Goal: Information Seeking & Learning: Learn about a topic

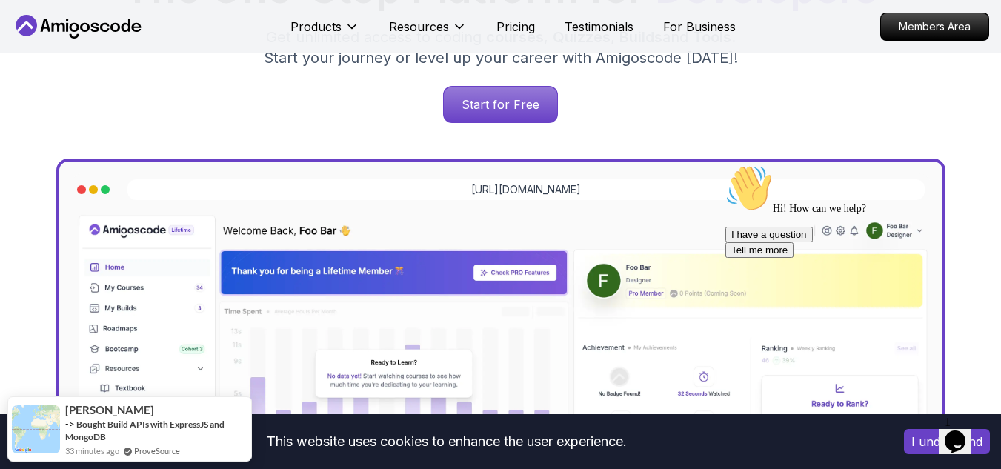
scroll to position [275, 0]
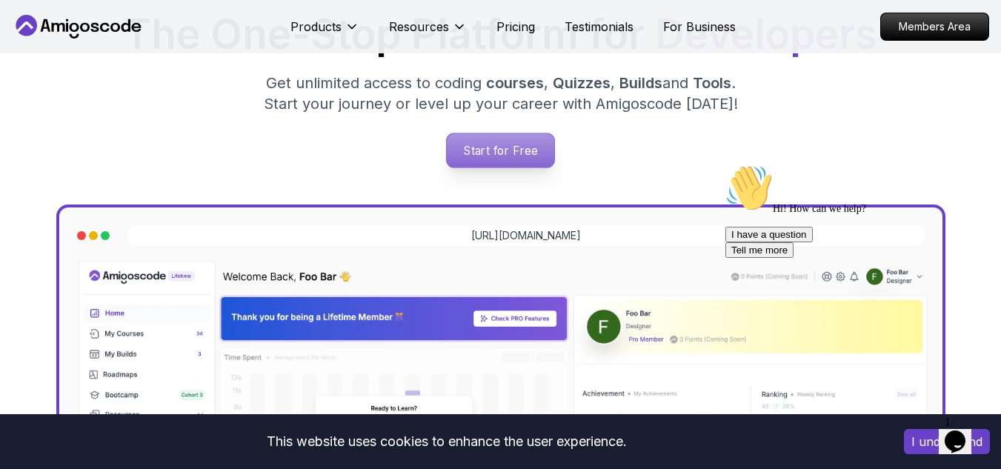
click at [510, 144] on p "Start for Free" at bounding box center [500, 150] width 107 height 34
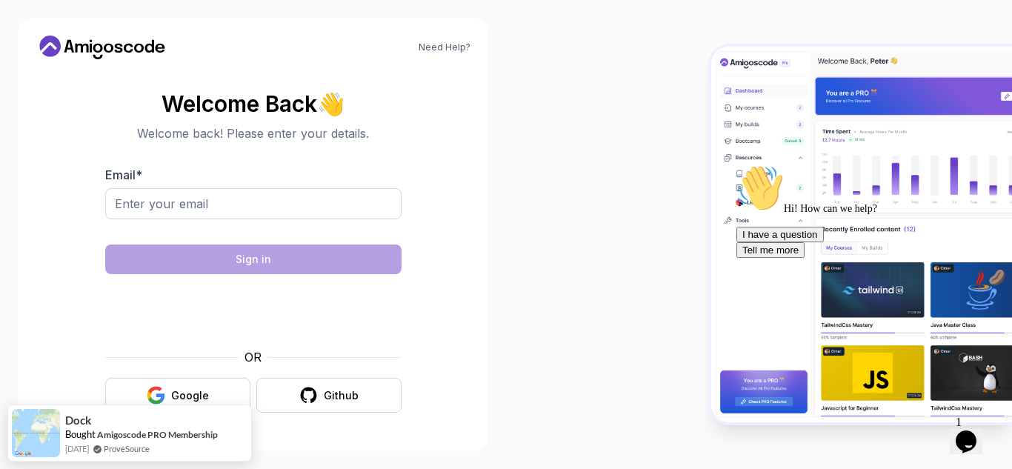
click at [696, 122] on body "Need Help? Welcome Back 👋 Welcome back! Please enter your details. Email * Sign…" at bounding box center [506, 234] width 1012 height 469
click at [193, 394] on div "Google" at bounding box center [190, 395] width 38 height 15
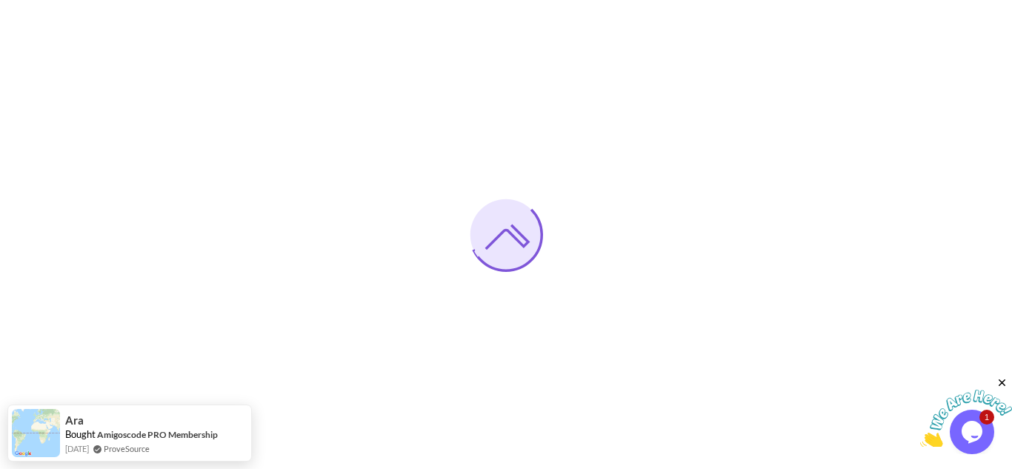
click at [1004, 382] on icon "Close" at bounding box center [1002, 382] width 13 height 13
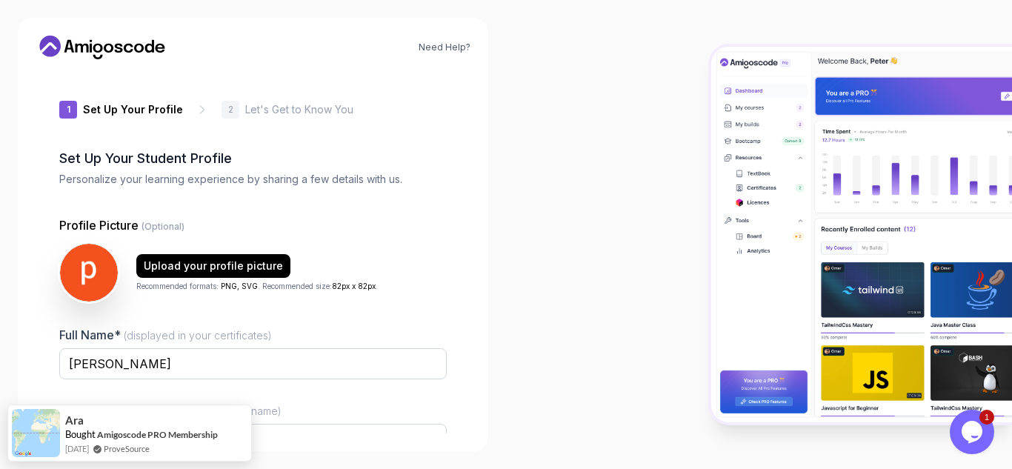
type input "spicypanther6b7c6"
click at [589, 170] on div at bounding box center [759, 234] width 506 height 469
click at [365, 433] on input "spicypanther6b7c6" at bounding box center [252, 439] width 387 height 31
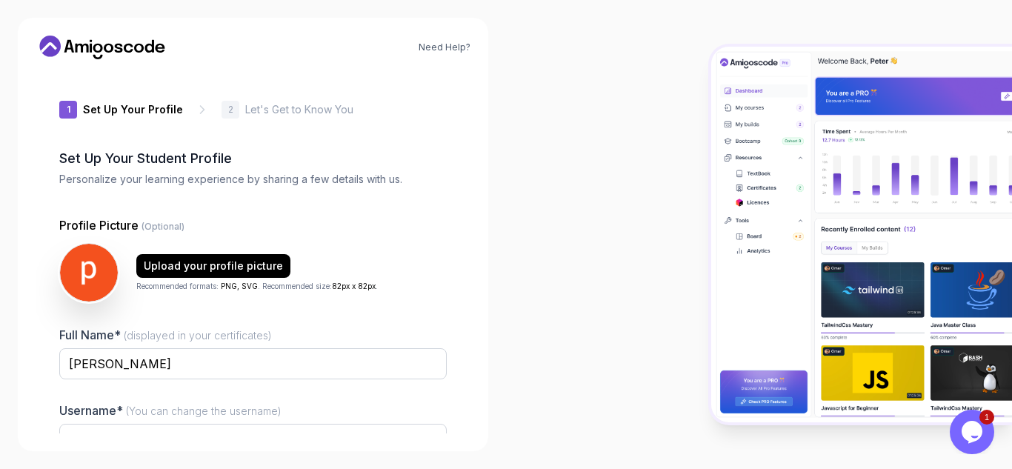
drag, startPoint x: 1011, startPoint y: 7, endPoint x: 1011, endPoint y: 75, distance: 67.4
click at [1011, 75] on div at bounding box center [759, 234] width 506 height 469
click at [601, 228] on div at bounding box center [759, 234] width 506 height 469
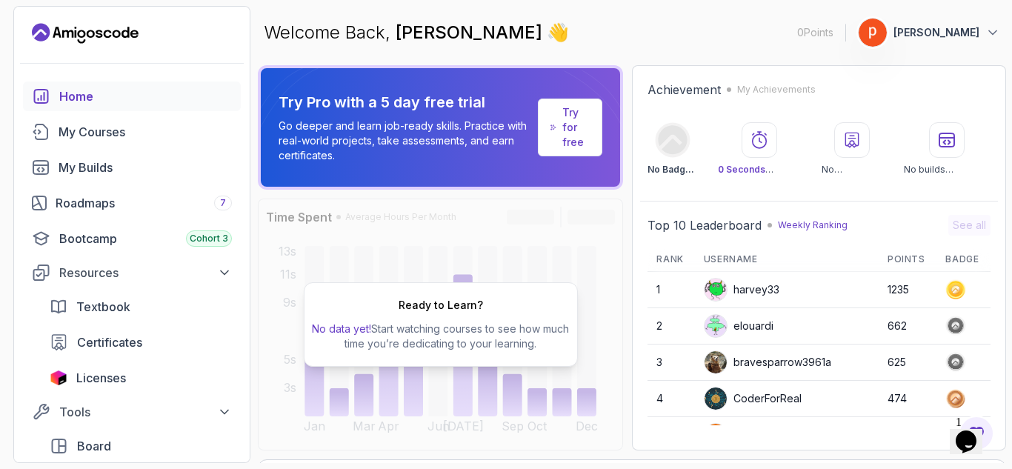
click at [125, 95] on div "Home" at bounding box center [145, 96] width 173 height 18
click at [111, 130] on div "My Courses" at bounding box center [145, 132] width 173 height 18
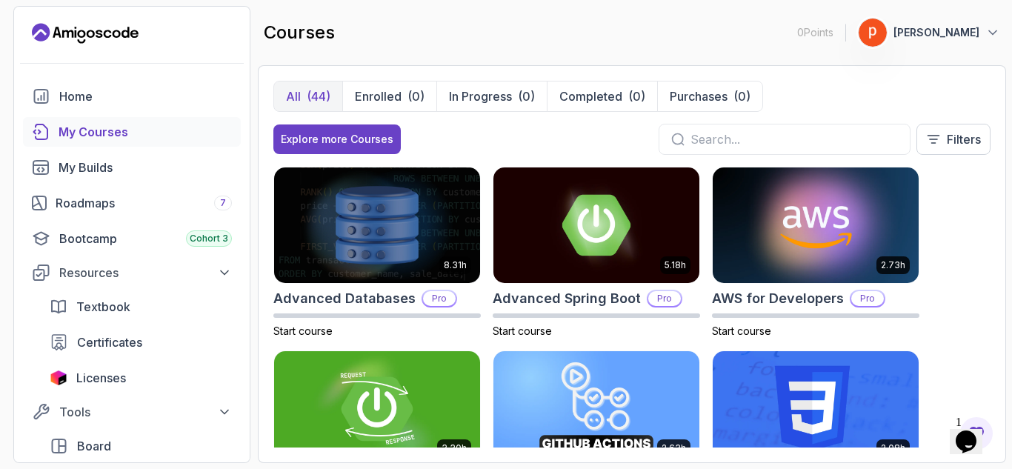
click at [405, 385] on img at bounding box center [377, 408] width 216 height 121
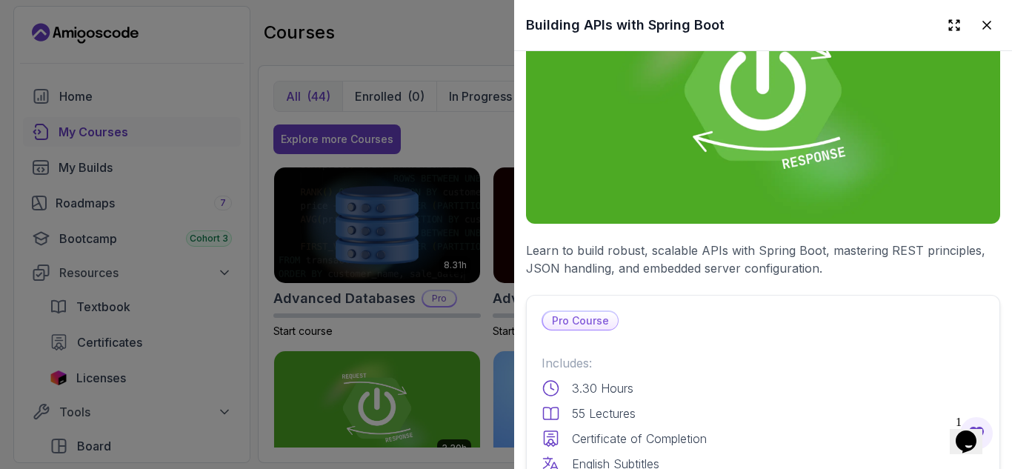
scroll to position [86, 0]
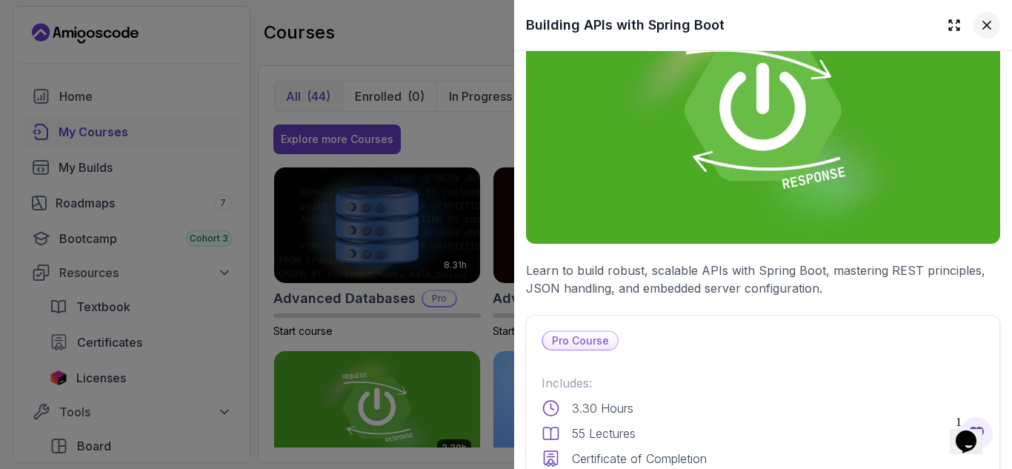
click at [981, 20] on icon at bounding box center [986, 25] width 15 height 15
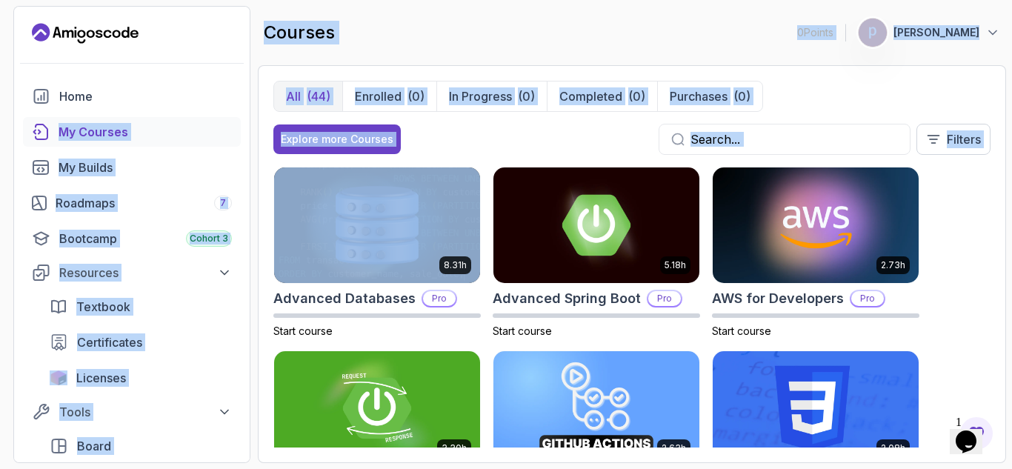
drag, startPoint x: 253, startPoint y: 113, endPoint x: 254, endPoint y: 213, distance: 100.8
click at [254, 213] on section "0 Points 1 parvathi bodakurthi Home My Courses My Builds Roadmaps 7 Bootcamp Co…" at bounding box center [506, 234] width 1012 height 469
click at [220, 87] on div "Home" at bounding box center [145, 96] width 173 height 18
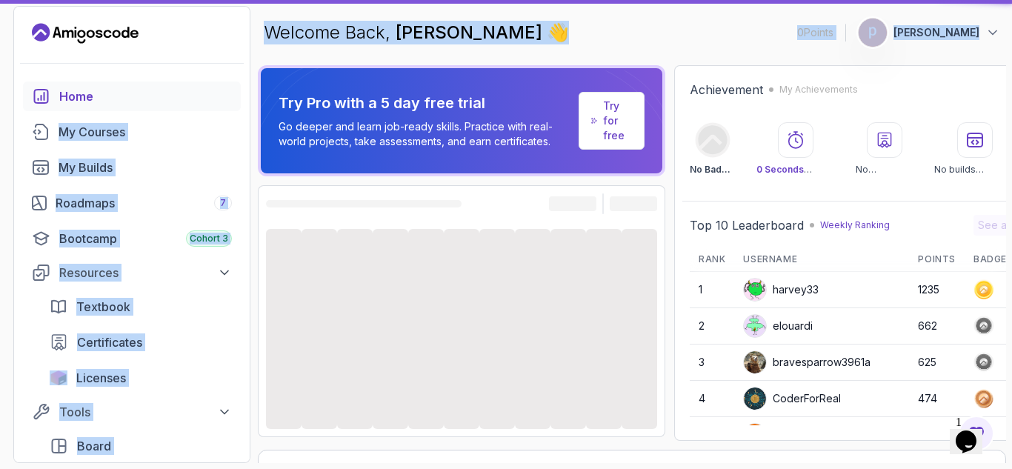
click at [445, 40] on span "[PERSON_NAME]" at bounding box center [471, 31] width 151 height 21
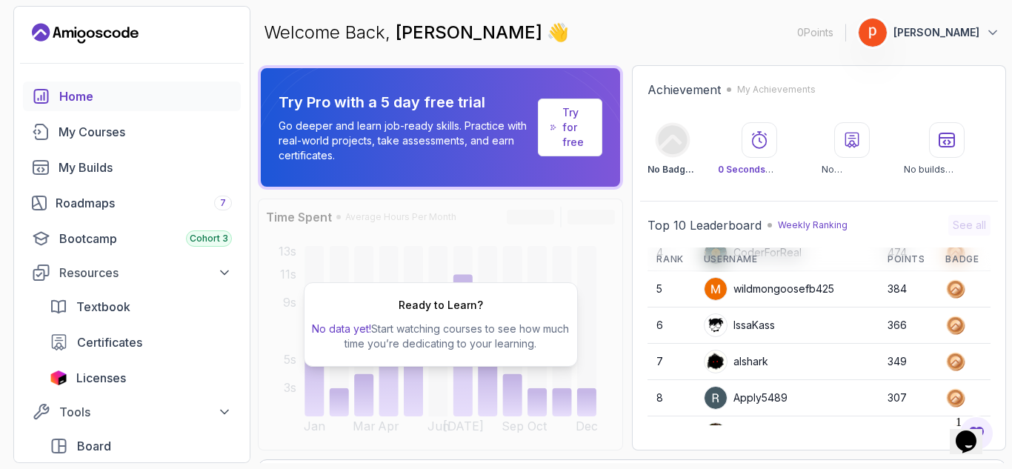
scroll to position [144, 0]
click at [148, 131] on div "My Courses" at bounding box center [145, 132] width 173 height 18
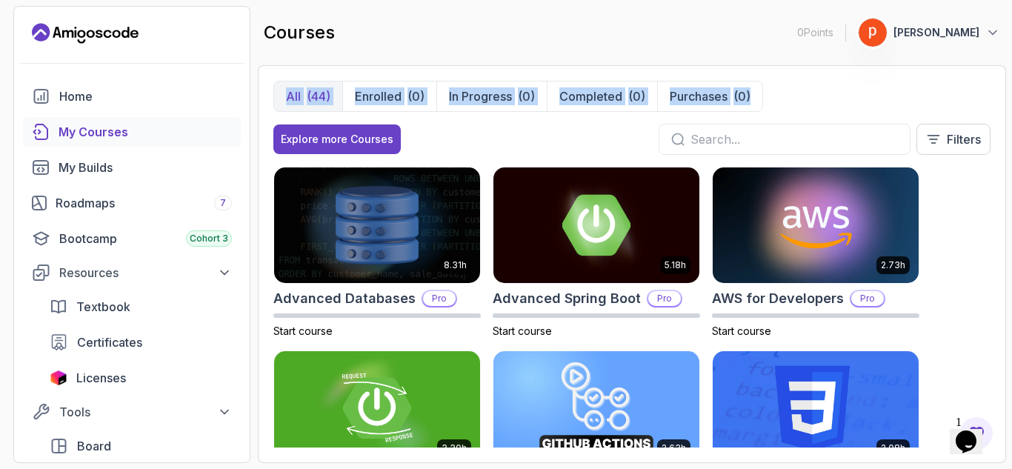
drag, startPoint x: 1011, startPoint y: 17, endPoint x: 1011, endPoint y: 99, distance: 82.2
click at [1000, 99] on section "0 Points 1 parvathi bodakurthi Home My Courses My Builds Roadmaps 7 Bootcamp Co…" at bounding box center [506, 234] width 1012 height 469
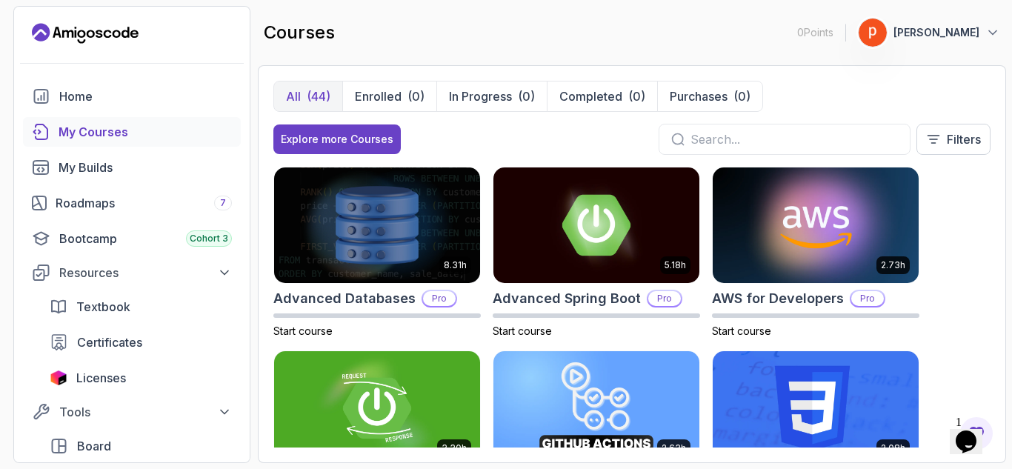
click at [656, 34] on div "courses 0 Points 1 parvathi bodakurthi" at bounding box center [632, 32] width 748 height 53
click at [965, 137] on p "Filters" at bounding box center [964, 139] width 34 height 18
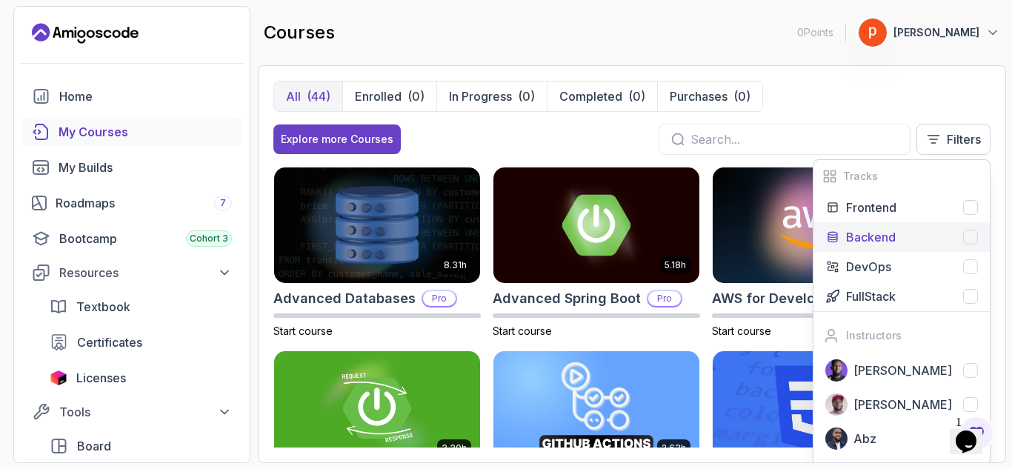
click at [969, 234] on div at bounding box center [970, 237] width 15 height 15
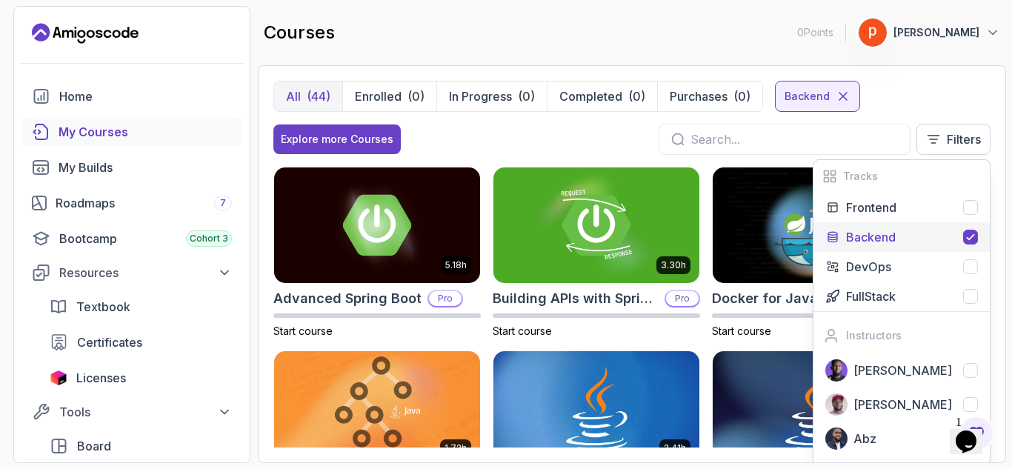
click at [664, 19] on div "courses 0 Points 1 parvathi bodakurthi" at bounding box center [632, 32] width 748 height 53
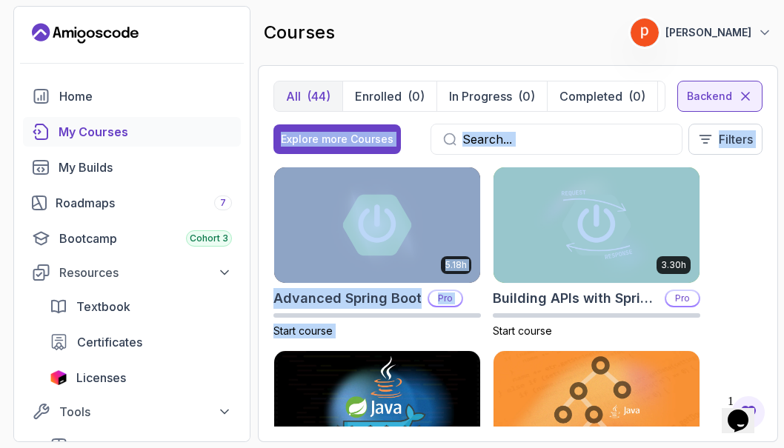
drag, startPoint x: 779, startPoint y: 108, endPoint x: 794, endPoint y: 219, distance: 111.4
click at [784, 219] on html "0 Points 1 parvathi bodakurthi Home My Courses My Builds Roadmaps 7 Bootcamp Co…" at bounding box center [392, 224] width 784 height 448
click at [726, 239] on div "5.18h Advanced Spring Boot Pro Start course 3.30h Building APIs with Spring Boo…" at bounding box center [517, 297] width 489 height 260
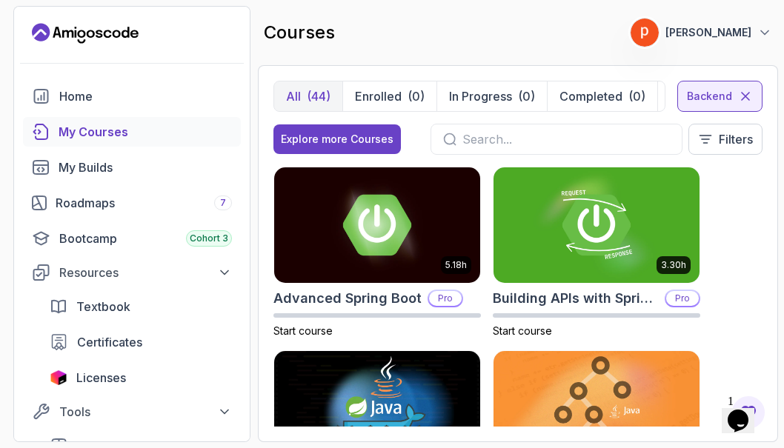
click at [159, 128] on div "My Courses" at bounding box center [145, 132] width 173 height 18
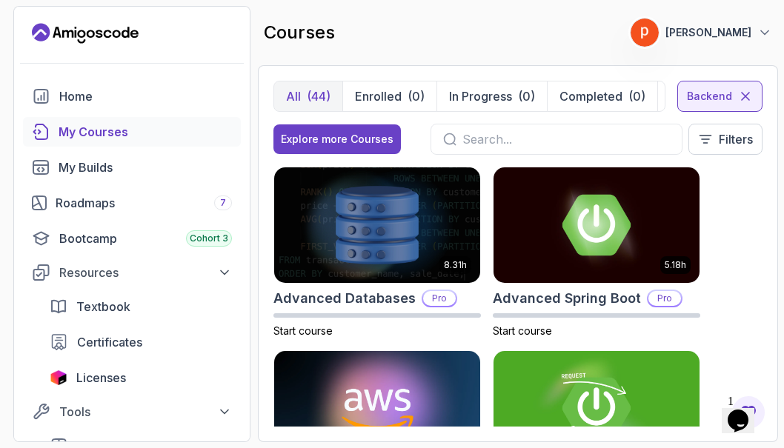
drag, startPoint x: 782, startPoint y: 303, endPoint x: 737, endPoint y: 312, distance: 45.3
click at [737, 312] on section "0 Points 1 parvathi bodakurthi Home My Courses My Builds Roadmaps 7 Bootcamp Co…" at bounding box center [392, 224] width 784 height 448
click at [737, 312] on div "8.31h Advanced Databases Pro Start course 5.18h Advanced Spring Boot Pro Start …" at bounding box center [517, 297] width 489 height 260
click at [493, 133] on input "text" at bounding box center [565, 139] width 207 height 18
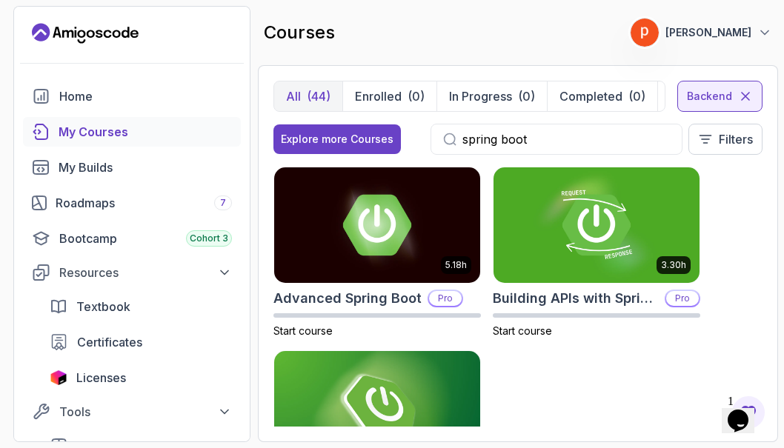
type input "spring boot"
click at [705, 137] on icon at bounding box center [705, 139] width 15 height 15
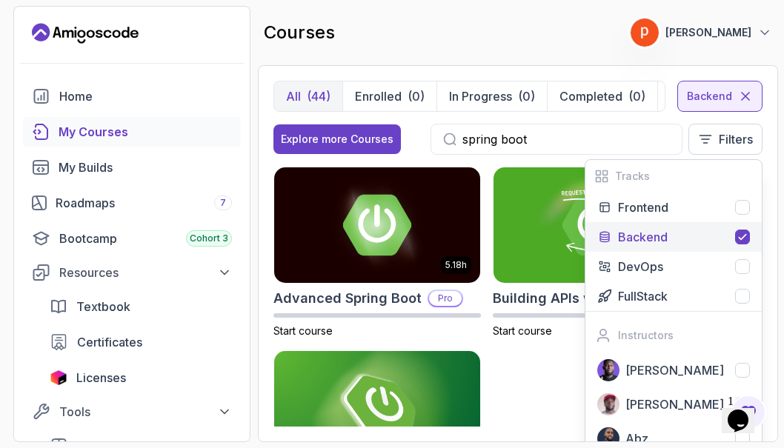
click at [744, 239] on icon at bounding box center [742, 237] width 12 height 12
click at [744, 239] on div at bounding box center [742, 237] width 15 height 15
click at [577, 136] on input "spring boot" at bounding box center [565, 139] width 207 height 18
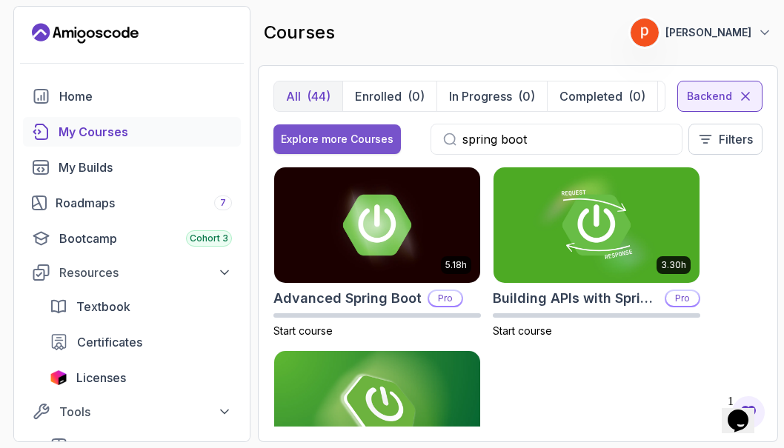
drag, startPoint x: 528, startPoint y: 141, endPoint x: 393, endPoint y: 130, distance: 135.2
click at [393, 130] on div "Explore more Courses spring boot Filters" at bounding box center [517, 139] width 489 height 31
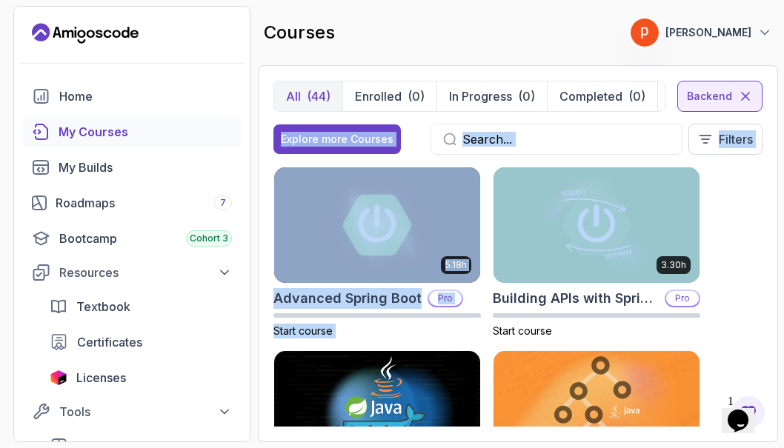
drag, startPoint x: 779, startPoint y: 99, endPoint x: 793, endPoint y: 203, distance: 104.6
click at [784, 203] on html "0 Points 1 parvathi bodakurthi Home My Courses My Builds Roadmaps 7 Bootcamp Co…" at bounding box center [392, 224] width 784 height 448
click at [756, 240] on div "5.18h Advanced Spring Boot Pro Start course 3.30h Building APIs with Spring Boo…" at bounding box center [517, 297] width 489 height 260
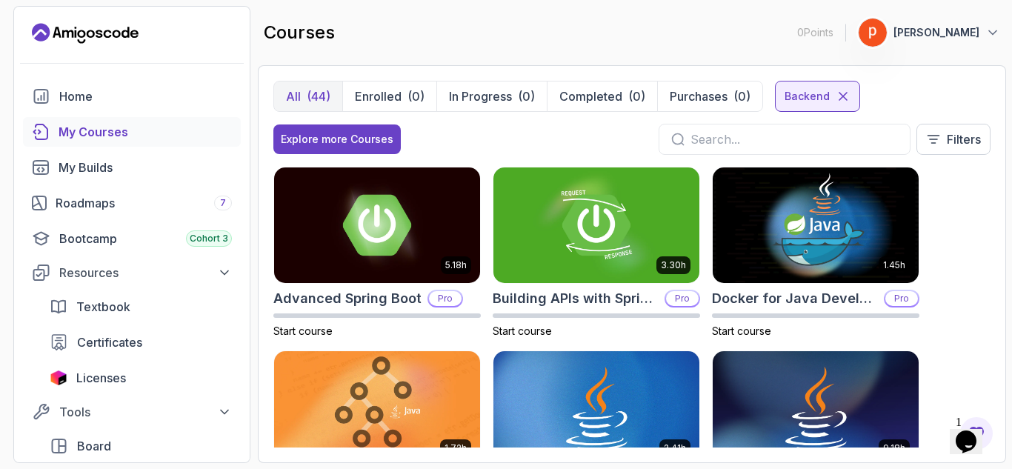
click at [977, 433] on icon "Chat widget" at bounding box center [966, 441] width 21 height 22
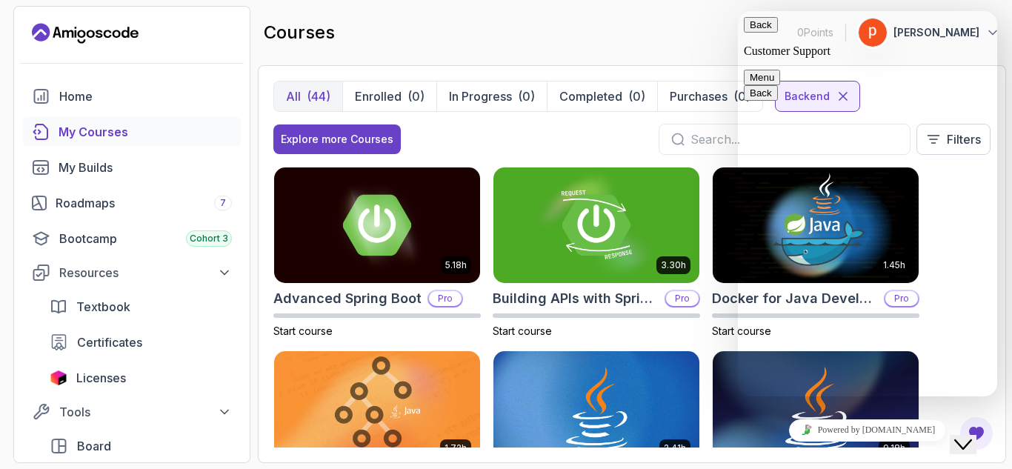
click at [646, 19] on div "courses 0 Points 1 parvathi bodakurthi" at bounding box center [632, 32] width 748 height 53
click at [686, 30] on div "courses 0 Points 1 parvathi bodakurthi" at bounding box center [632, 32] width 748 height 53
click at [759, 33] on button "Back" at bounding box center [761, 25] width 34 height 16
click at [656, 36] on div "courses 0 Points 1 parvathi bodakurthi" at bounding box center [632, 32] width 748 height 53
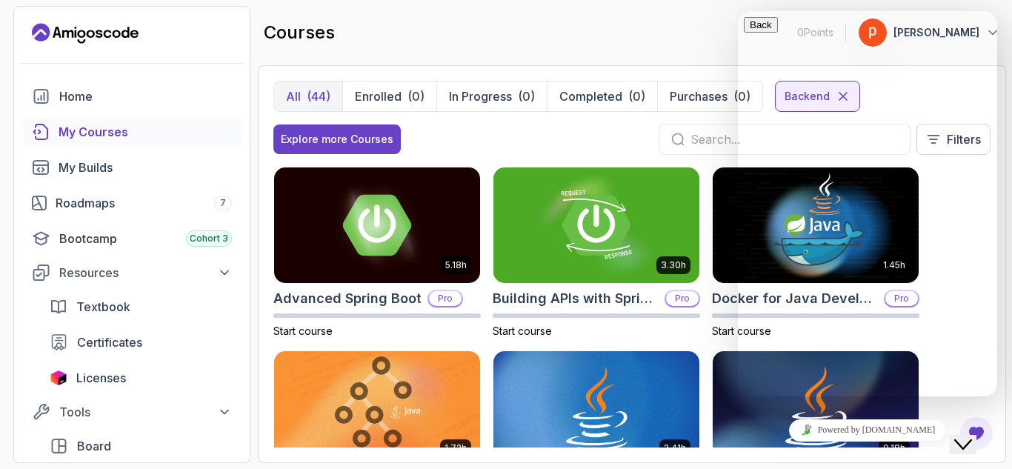
click at [673, 42] on div "courses 0 Points 1 parvathi bodakurthi" at bounding box center [632, 32] width 748 height 53
click at [119, 95] on div "Home" at bounding box center [145, 96] width 173 height 18
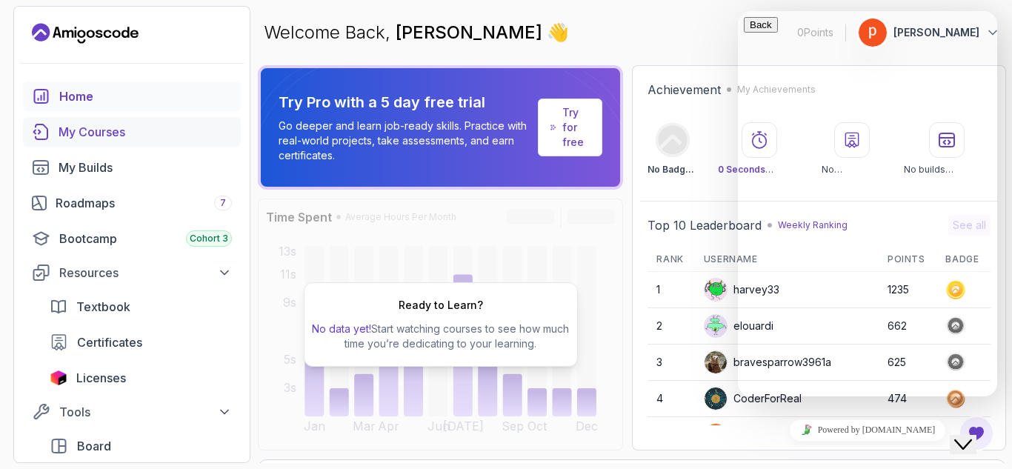
click at [120, 130] on div "My Courses" at bounding box center [145, 132] width 173 height 18
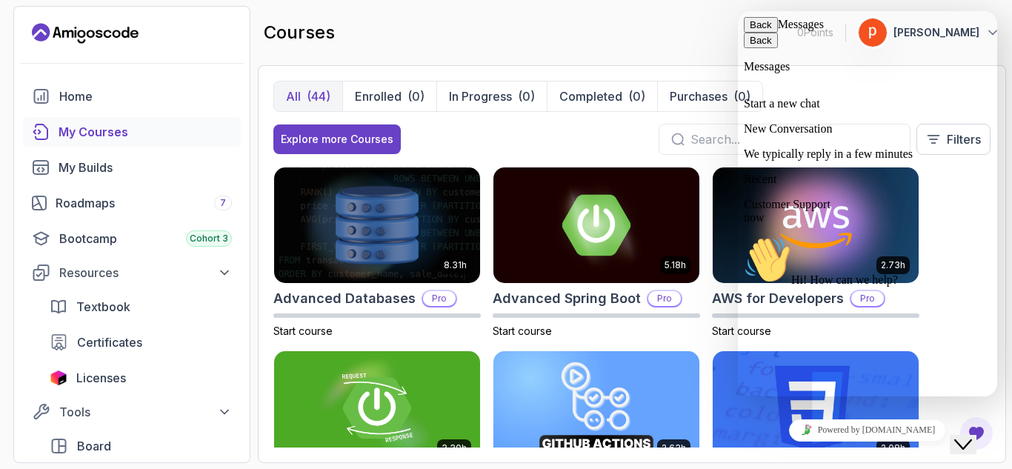
click at [972, 436] on icon "Close Chat This icon closes the chat window." at bounding box center [963, 445] width 18 height 18
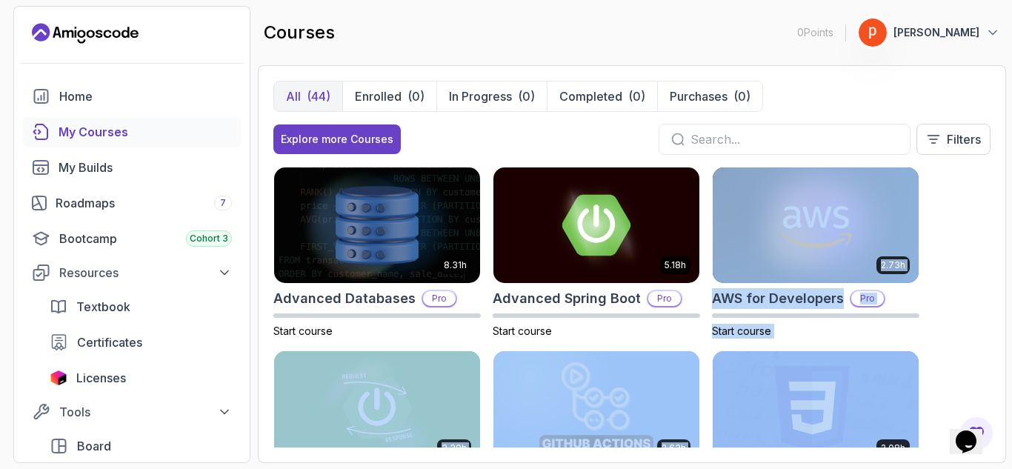
drag, startPoint x: 1011, startPoint y: 251, endPoint x: 1011, endPoint y: 374, distance: 123.0
click at [1000, 374] on section "0 Points 1 parvathi bodakurthi Home My Courses My Builds Roadmaps 7 Bootcamp Co…" at bounding box center [506, 234] width 1012 height 469
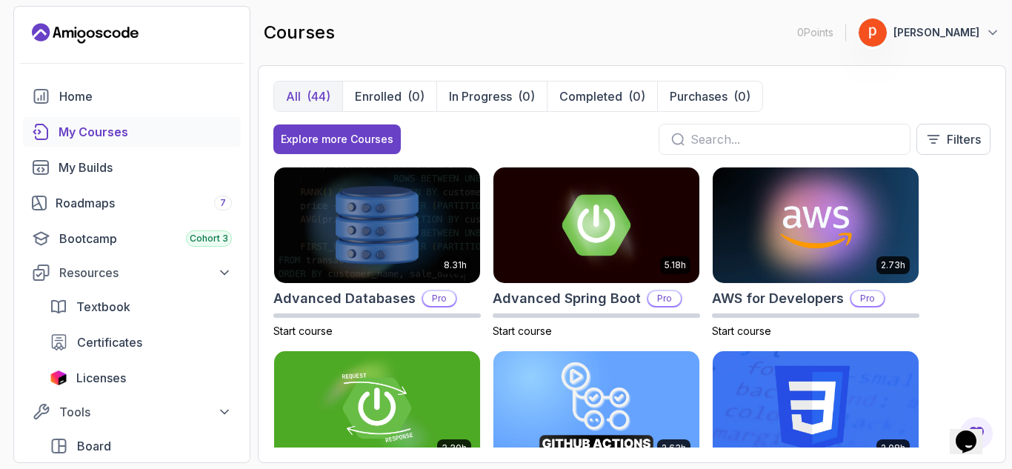
drag, startPoint x: 1011, startPoint y: 359, endPoint x: 1011, endPoint y: 402, distance: 43.7
click at [1000, 402] on section "0 Points 1 parvathi bodakurthi Home My Courses My Builds Roadmaps 7 Bootcamp Co…" at bounding box center [506, 234] width 1012 height 469
drag, startPoint x: 1011, startPoint y: 402, endPoint x: 1011, endPoint y: 383, distance: 19.3
click at [1000, 383] on section "0 Points 1 parvathi bodakurthi Home My Courses My Builds Roadmaps 7 Bootcamp Co…" at bounding box center [506, 234] width 1012 height 469
click at [120, 198] on div "Roadmaps 7" at bounding box center [144, 203] width 176 height 18
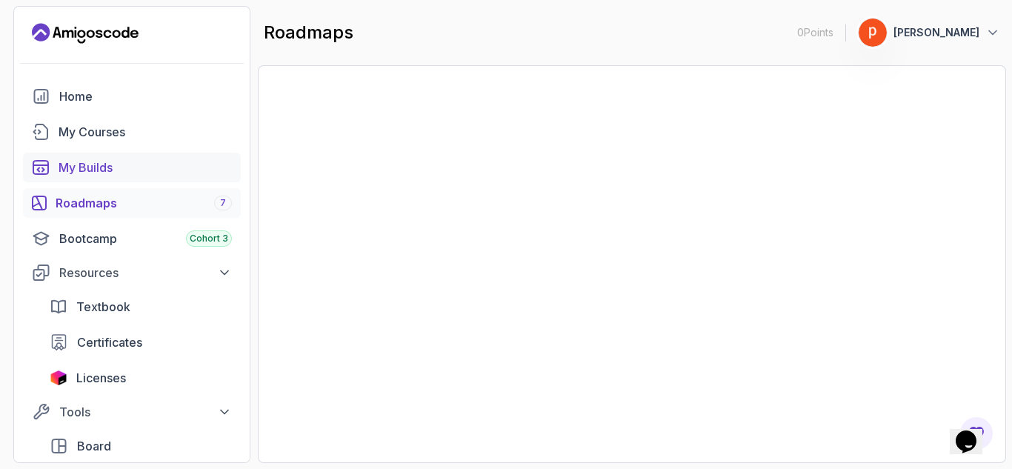
click at [119, 168] on div "My Builds" at bounding box center [145, 168] width 173 height 18
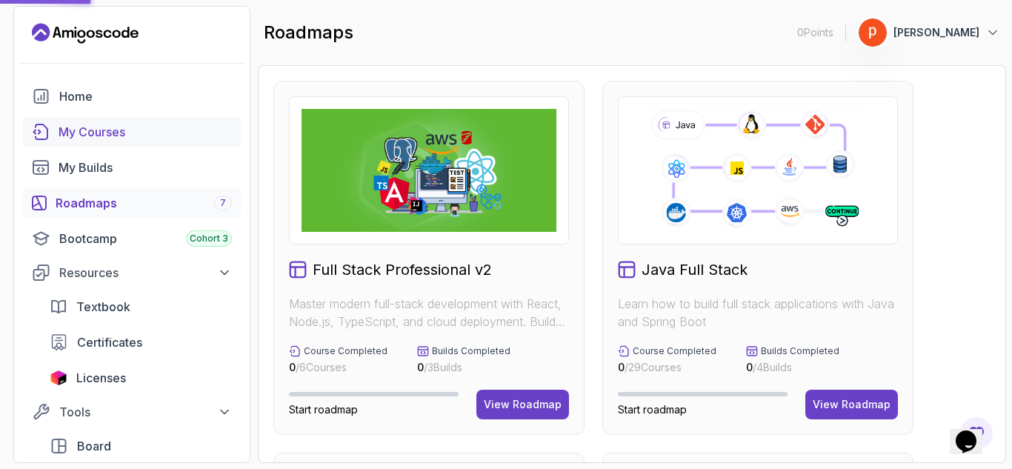
click at [117, 125] on div "My Courses" at bounding box center [145, 132] width 173 height 18
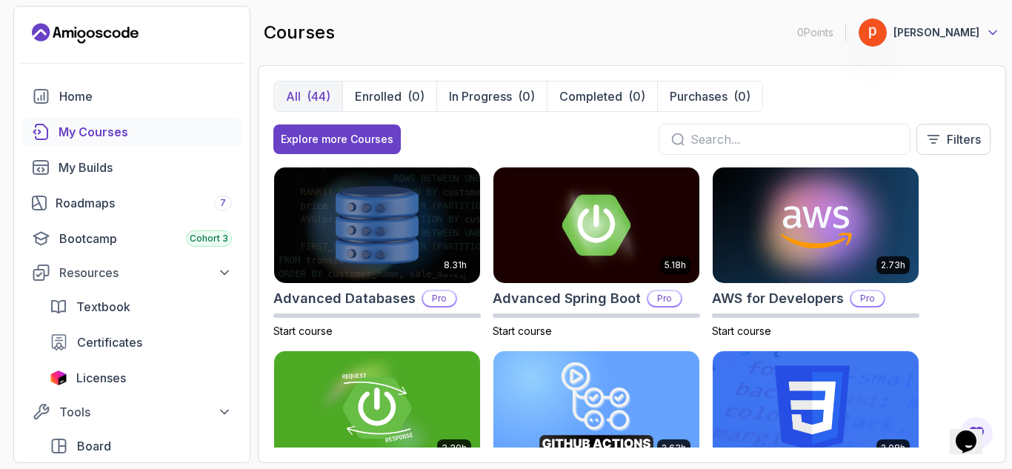
click at [989, 29] on icon at bounding box center [992, 32] width 15 height 15
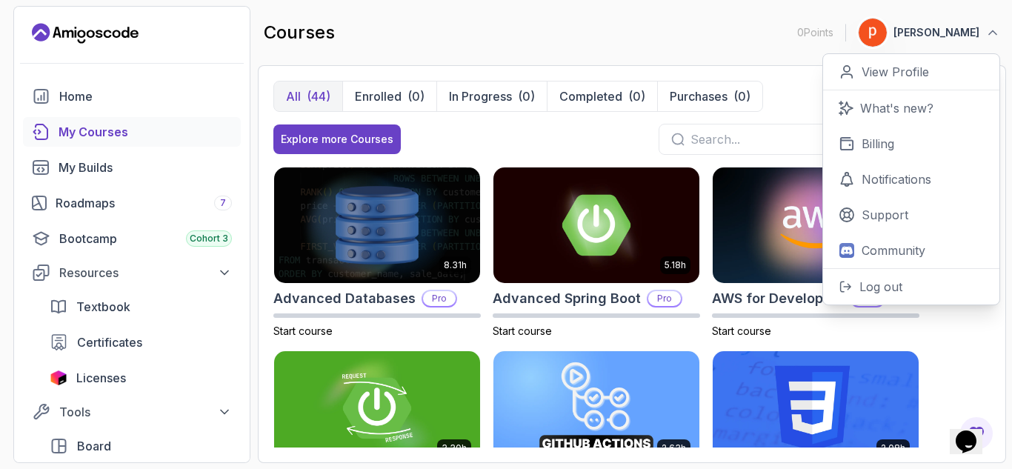
click at [708, 34] on div "courses 0 Points 1 parvathi bodakurthi 0 Points View Profile What's new? Billin…" at bounding box center [632, 32] width 748 height 53
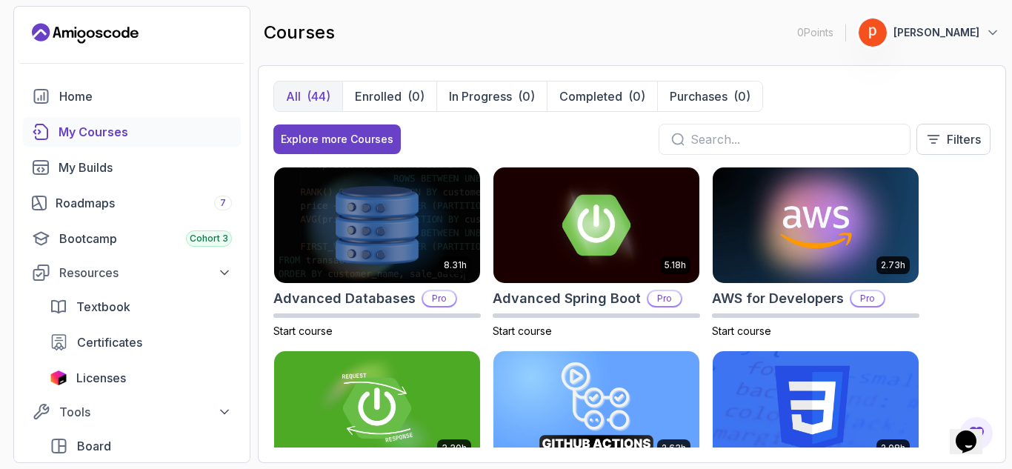
click at [1000, 447] on section "0 Points 1 parvathi bodakurthi Home My Courses My Builds Roadmaps 7 Bootcamp Co…" at bounding box center [506, 234] width 1012 height 469
drag, startPoint x: 1011, startPoint y: 447, endPoint x: 1011, endPoint y: 456, distance: 8.9
click at [1000, 456] on section "0 Points 1 parvathi bodakurthi Home My Courses My Builds Roadmaps 7 Bootcamp Co…" at bounding box center [506, 234] width 1012 height 469
click at [591, 222] on img at bounding box center [596, 224] width 216 height 121
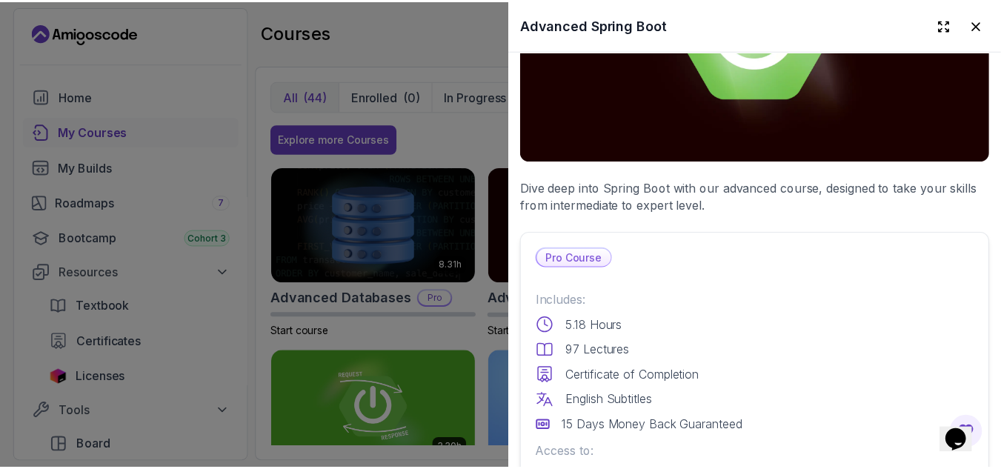
scroll to position [162, 0]
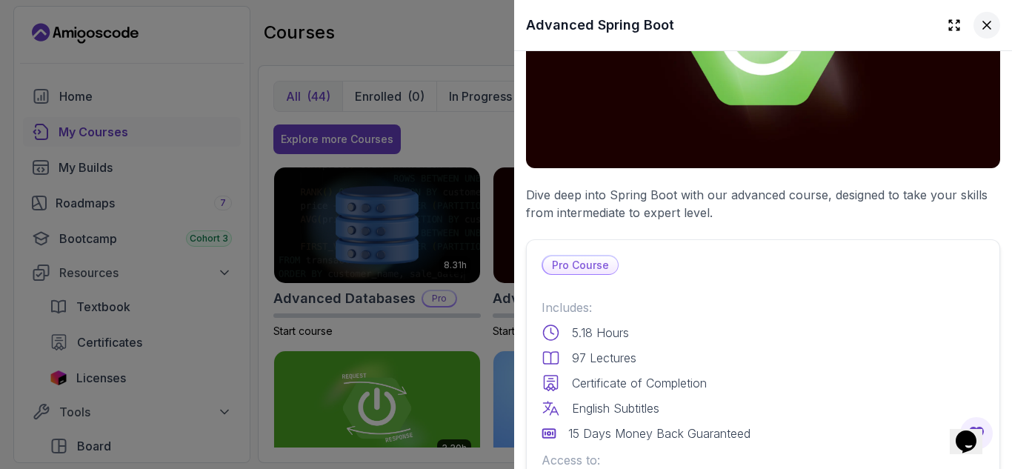
click at [979, 22] on icon at bounding box center [986, 25] width 15 height 15
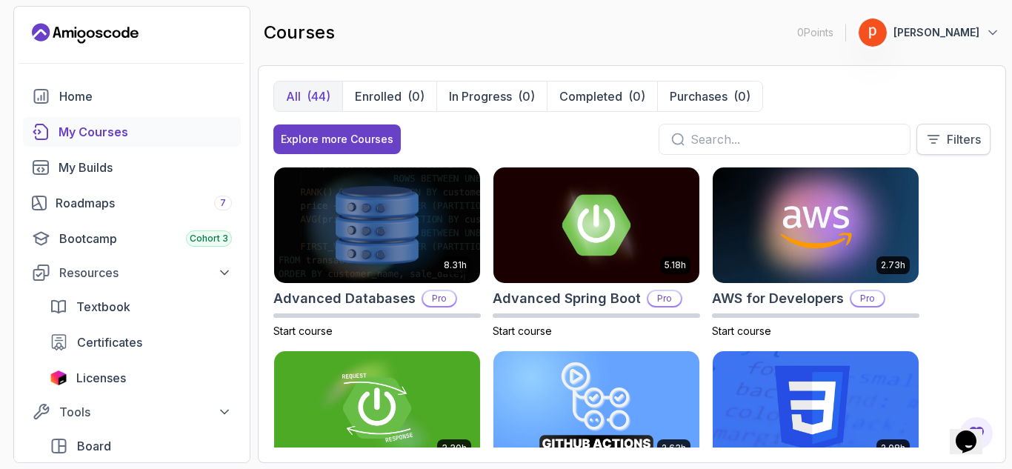
click at [931, 136] on icon at bounding box center [933, 139] width 11 height 7
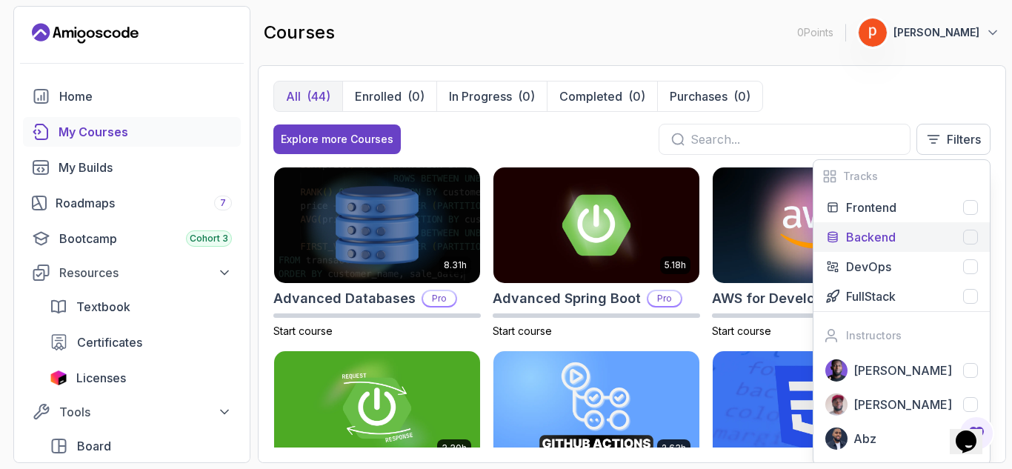
click at [974, 233] on div at bounding box center [970, 237] width 15 height 15
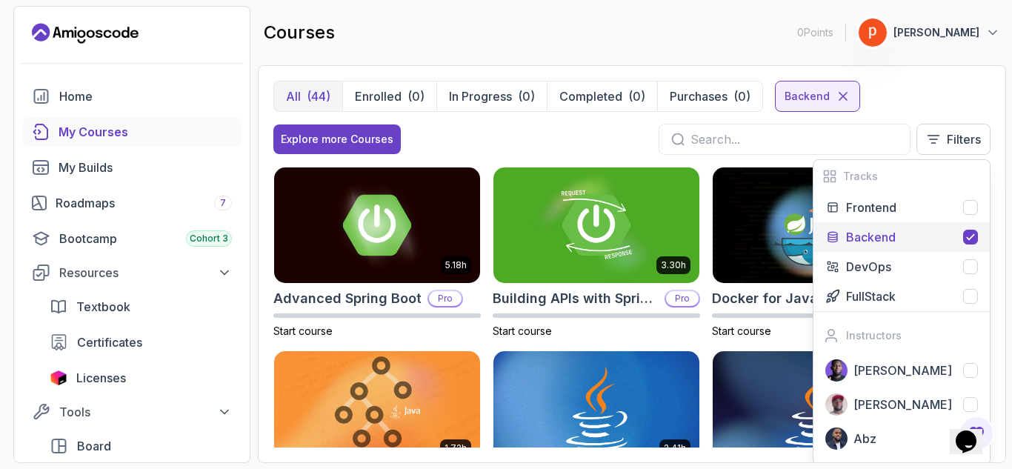
click at [688, 33] on div "courses 0 Points 1 parvathi bodakurthi" at bounding box center [632, 32] width 748 height 53
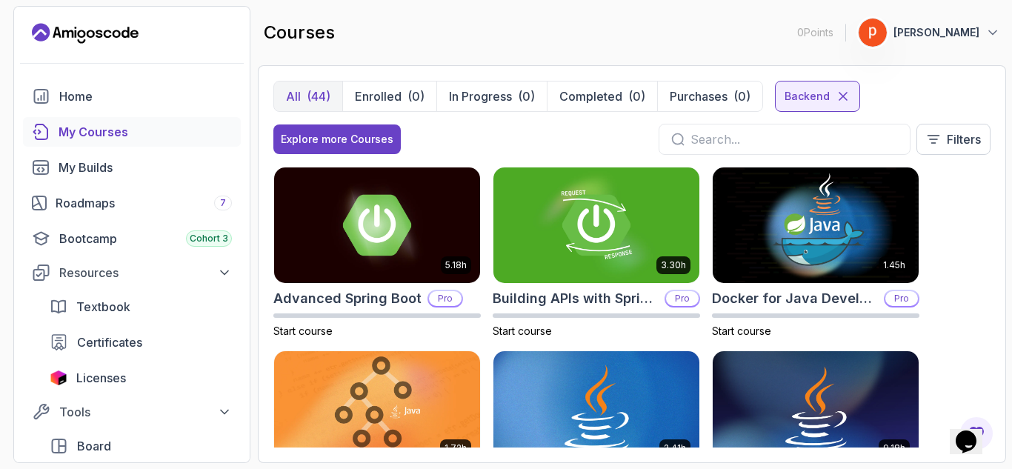
click at [585, 416] on img at bounding box center [596, 408] width 216 height 121
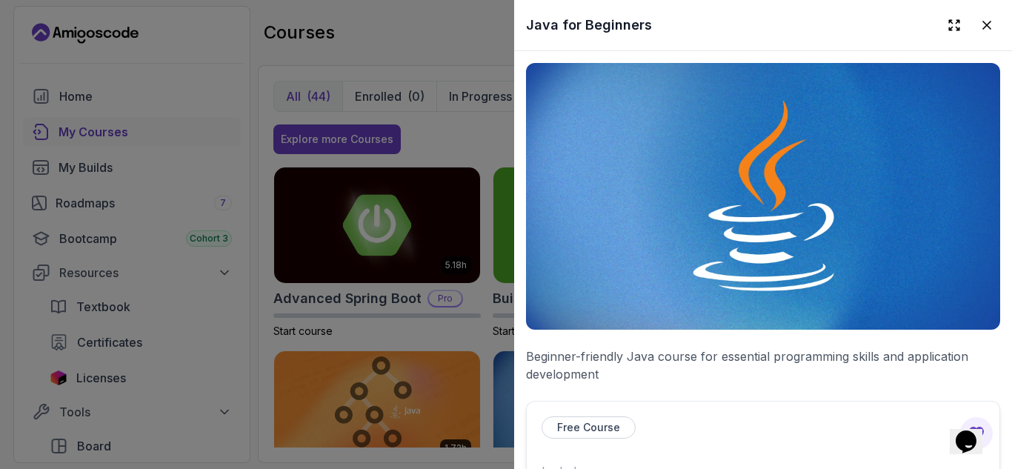
click at [430, 38] on div at bounding box center [506, 234] width 1012 height 469
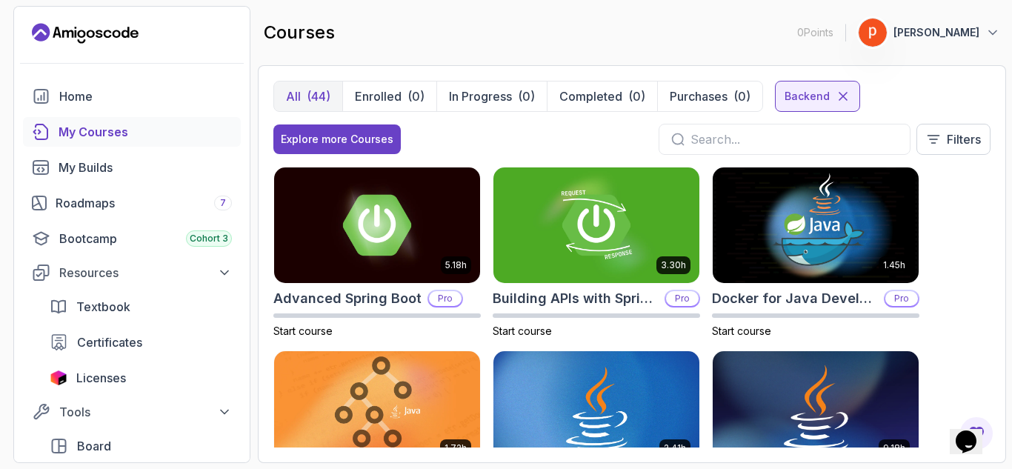
click at [843, 418] on img at bounding box center [816, 408] width 216 height 121
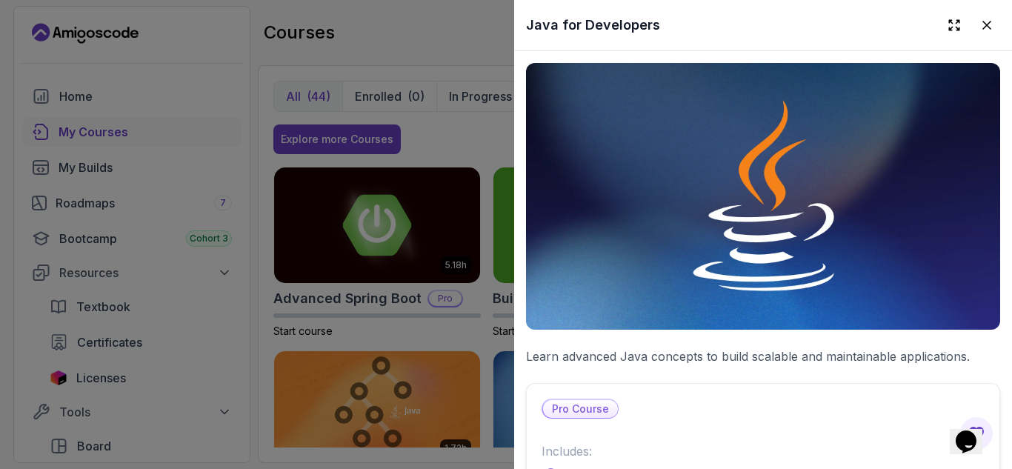
click at [426, 26] on div at bounding box center [506, 234] width 1012 height 469
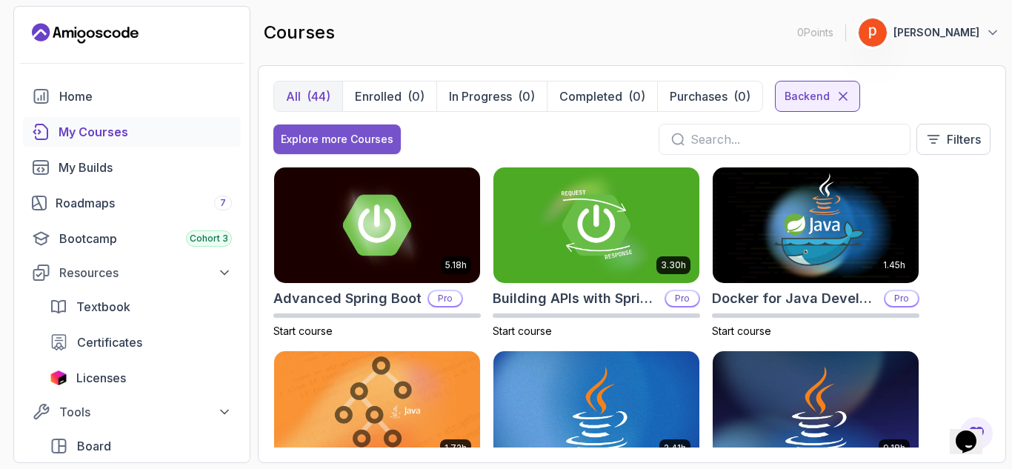
click at [350, 133] on div "Explore more Courses" at bounding box center [337, 139] width 113 height 15
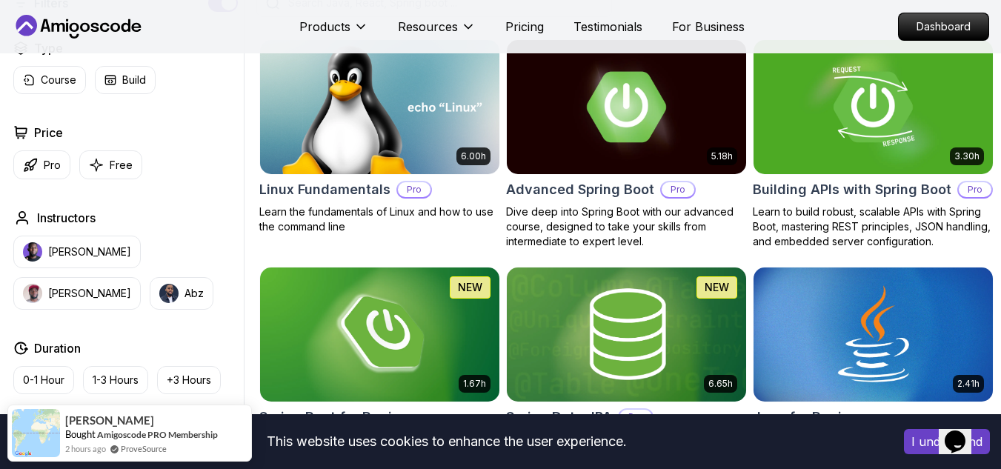
scroll to position [462, 0]
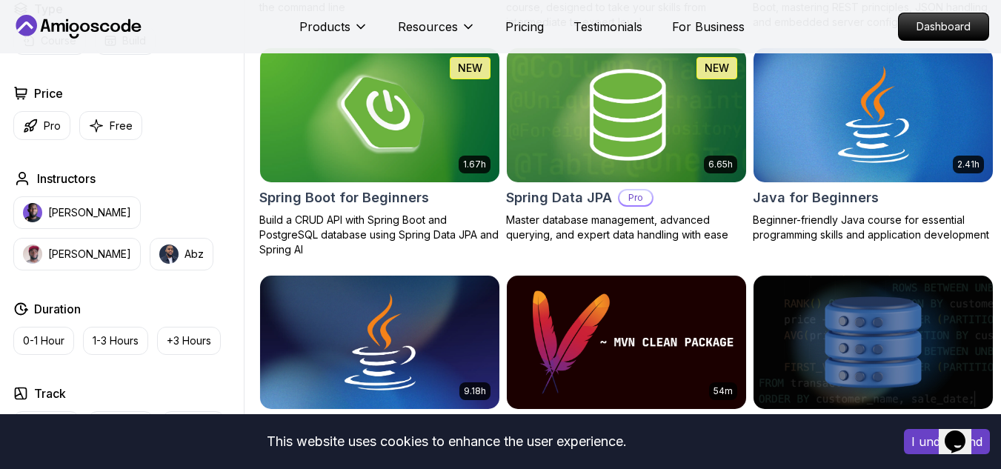
scroll to position [633, 0]
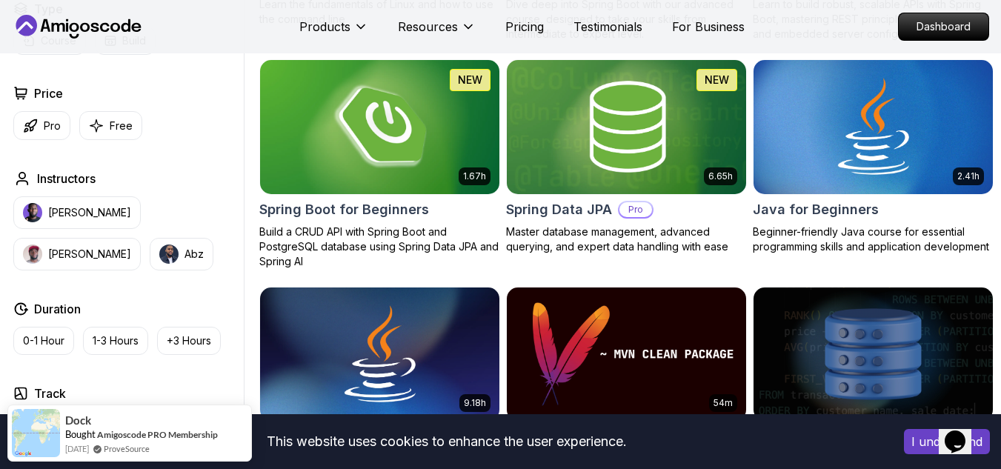
click at [358, 159] on img at bounding box center [379, 126] width 251 height 141
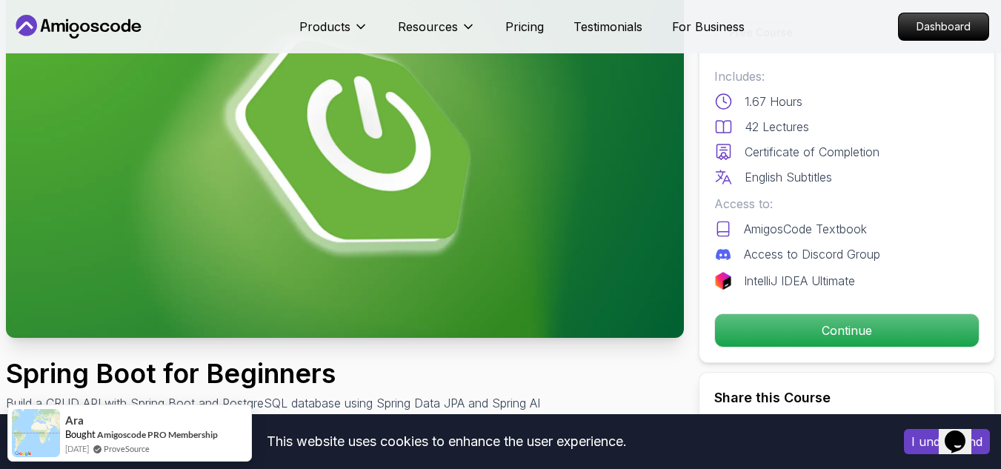
scroll to position [110, 0]
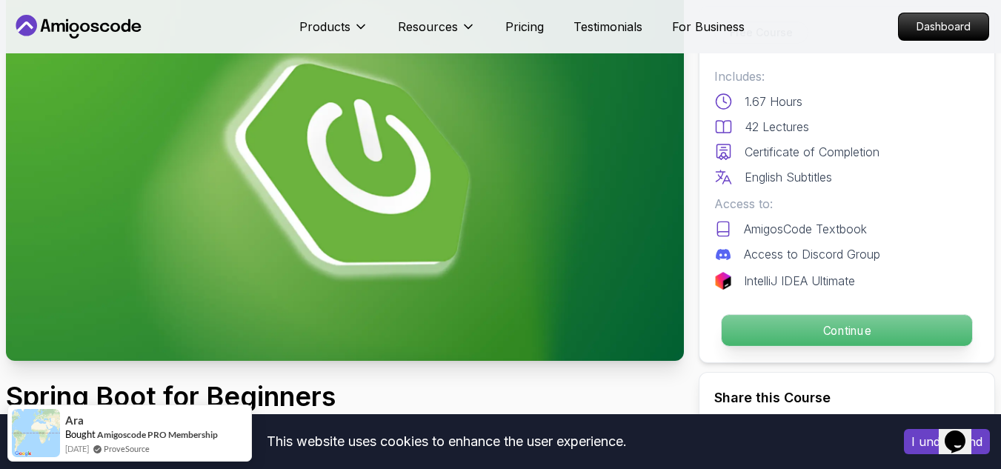
click at [836, 333] on p "Continue" at bounding box center [847, 330] width 250 height 31
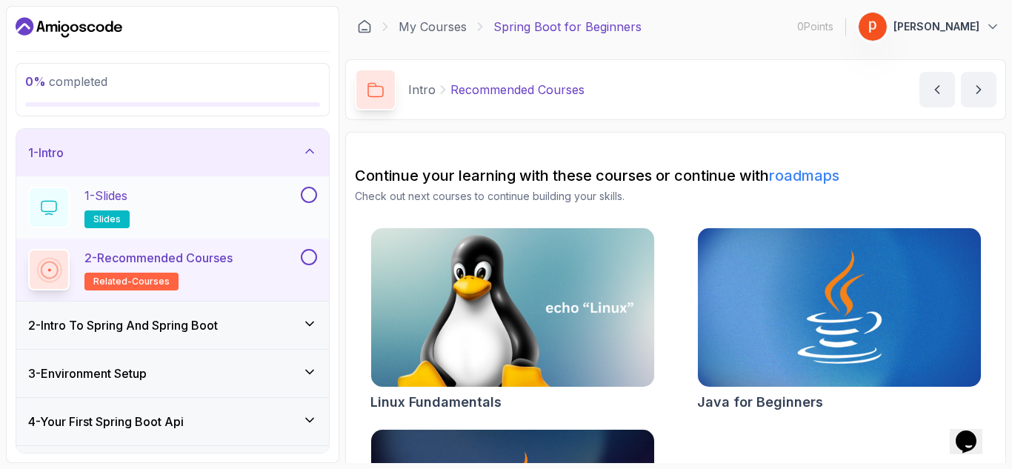
click at [258, 190] on div "1 - Slides slides" at bounding box center [163, 207] width 270 height 41
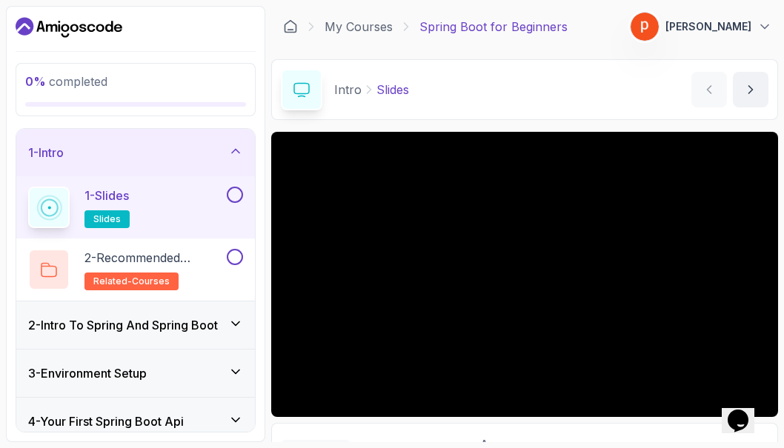
click at [152, 205] on div "1 - Slides slides" at bounding box center [126, 207] width 196 height 41
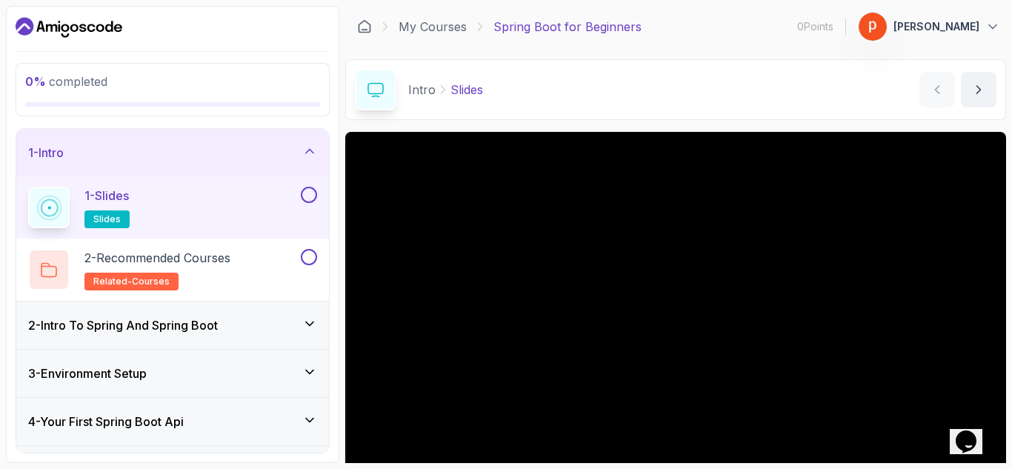
click at [443, 90] on icon at bounding box center [443, 89] width 15 height 15
click at [150, 209] on div "1 - Slides slides" at bounding box center [163, 207] width 270 height 41
click at [310, 199] on button at bounding box center [309, 195] width 16 height 16
click at [310, 199] on icon at bounding box center [308, 194] width 13 height 15
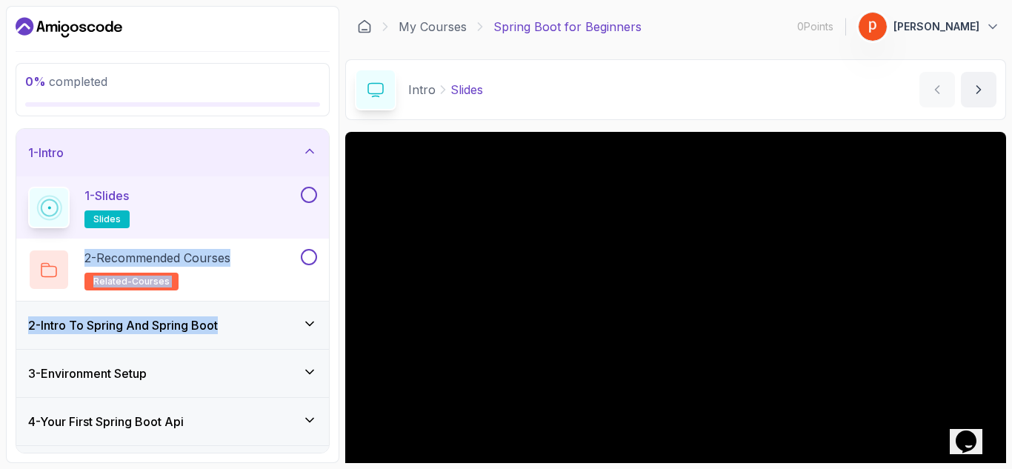
drag, startPoint x: 332, startPoint y: 182, endPoint x: 327, endPoint y: 304, distance: 122.3
click at [327, 304] on div "0 % completed 1 - Intro 1 - Slides slides 2 - Recommended Courses related-cours…" at bounding box center [172, 234] width 333 height 457
click at [311, 150] on icon at bounding box center [309, 152] width 7 height 4
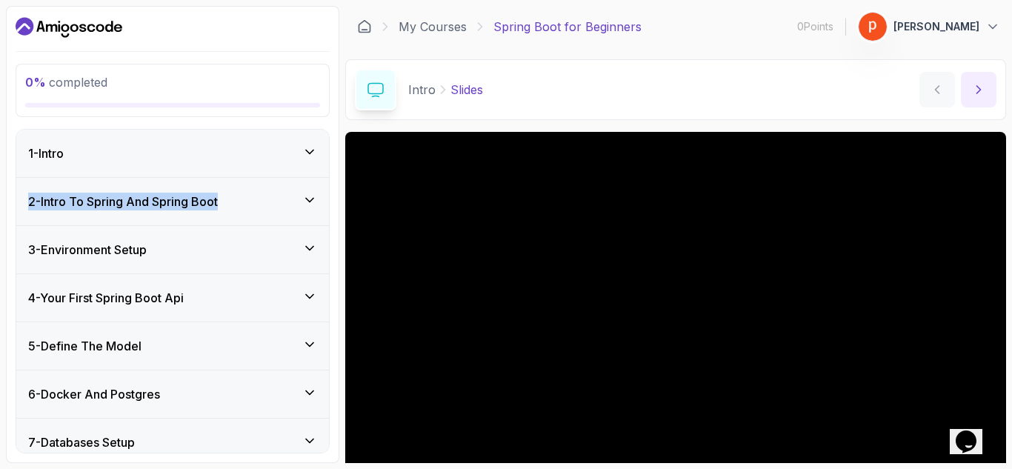
click at [979, 90] on icon "next content" at bounding box center [978, 89] width 15 height 15
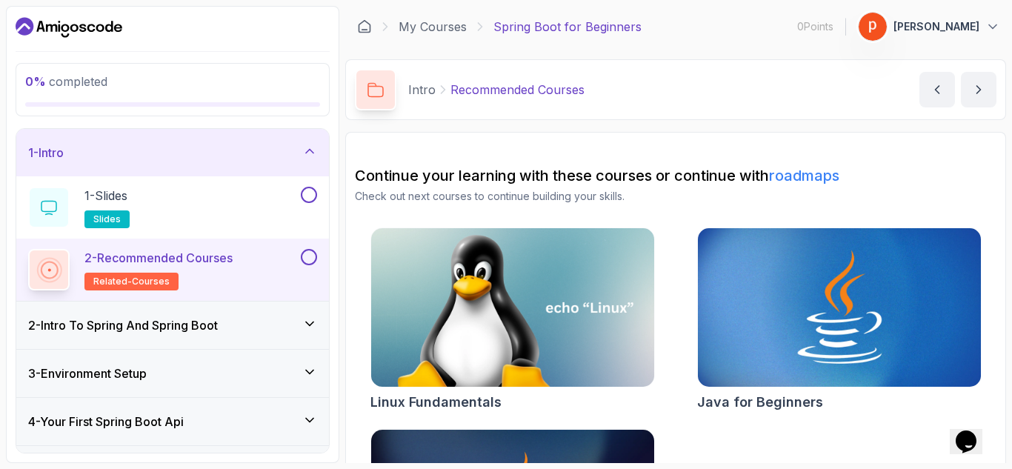
click at [431, 141] on section "Continue your learning with these courses or continue with roadmaps Check out n…" at bounding box center [675, 380] width 661 height 496
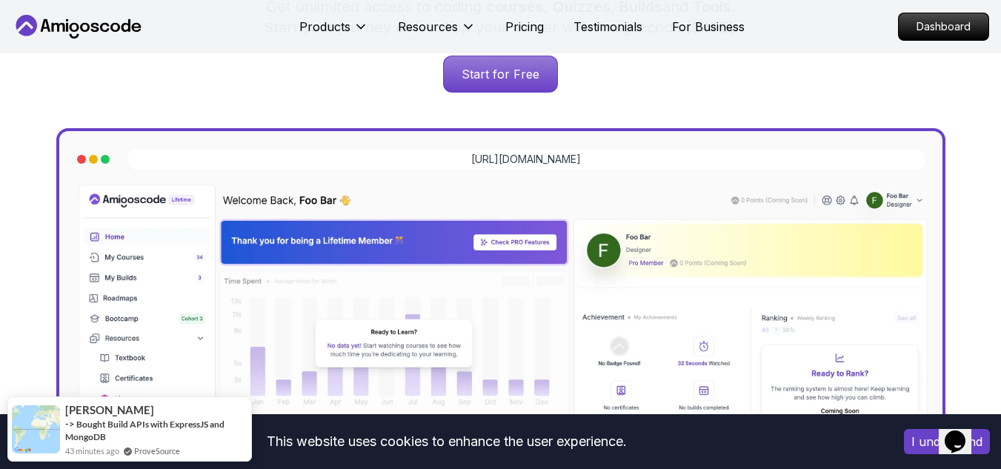
scroll to position [199, 0]
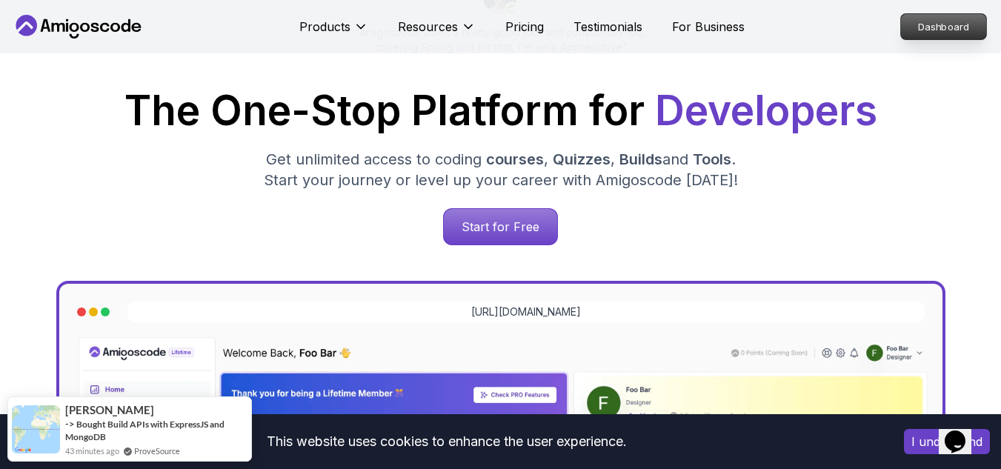
click at [920, 20] on p "Dashboard" at bounding box center [943, 26] width 85 height 25
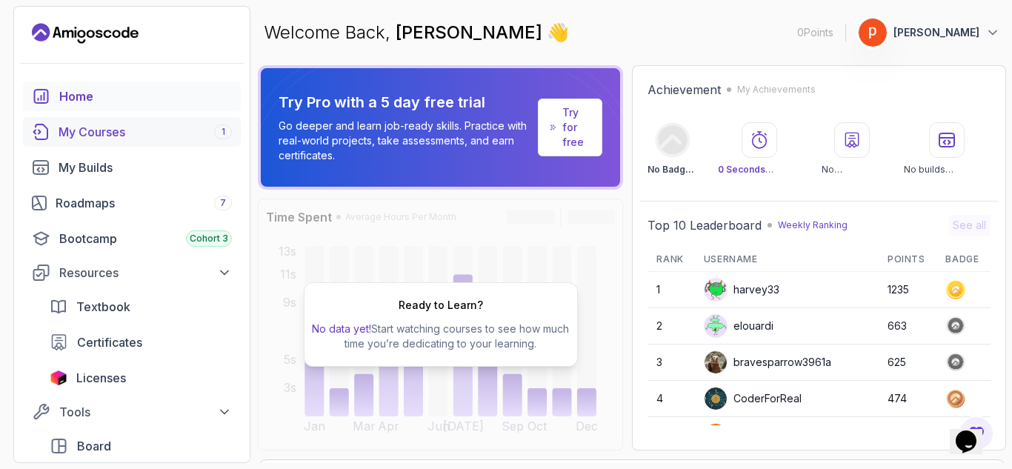
click at [182, 130] on div "My Courses 1" at bounding box center [145, 132] width 173 height 18
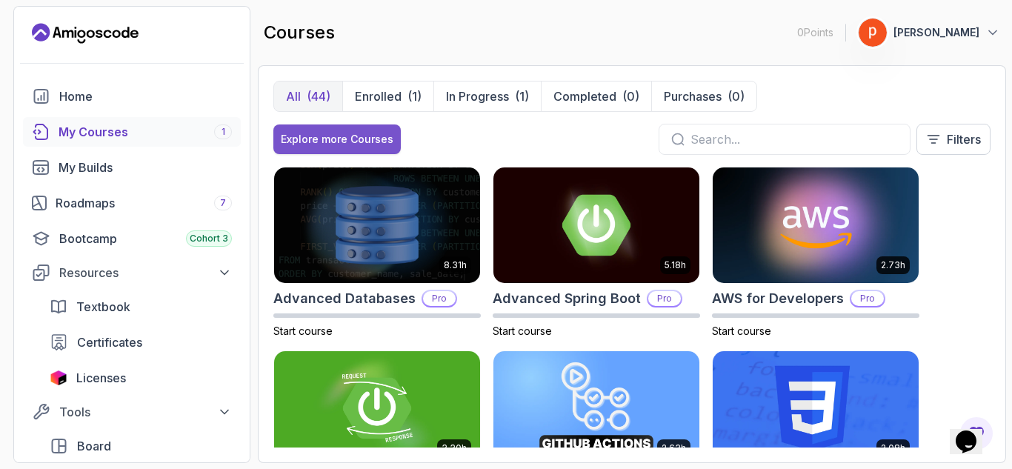
click at [356, 130] on button "Explore more Courses" at bounding box center [336, 139] width 127 height 30
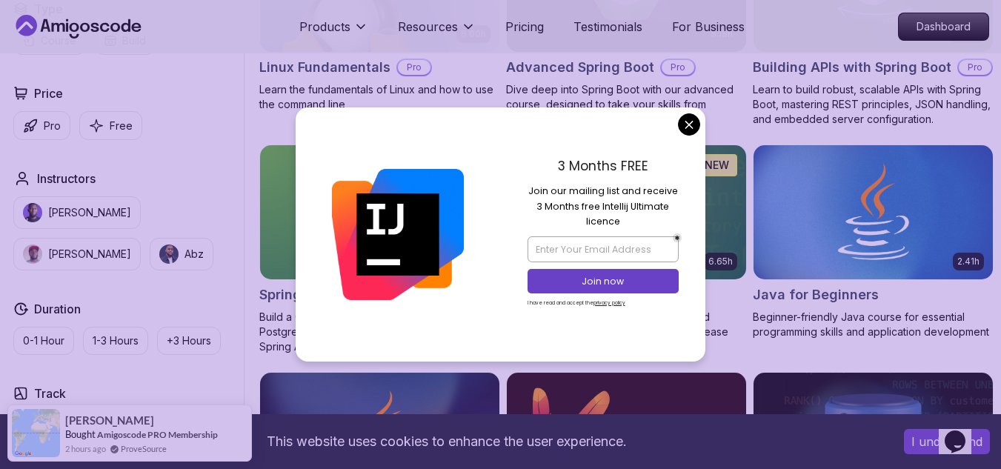
scroll to position [560, 0]
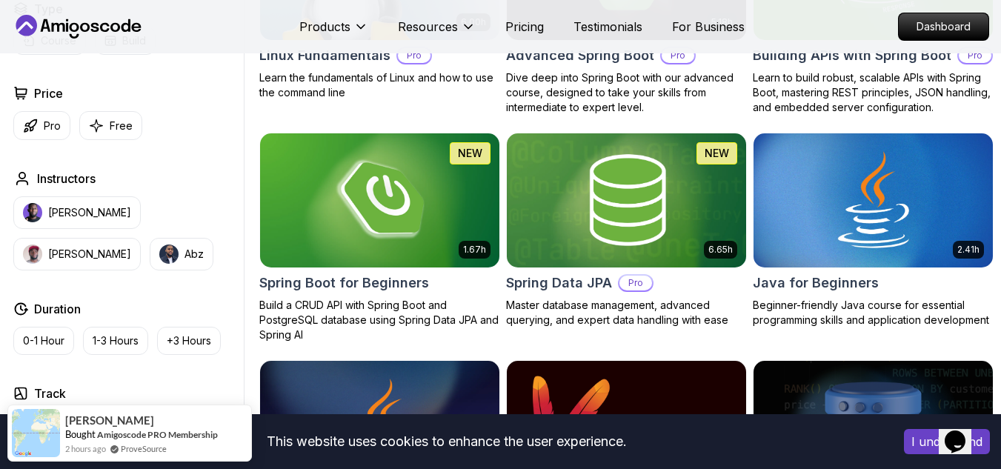
click at [437, 227] on img at bounding box center [379, 200] width 251 height 141
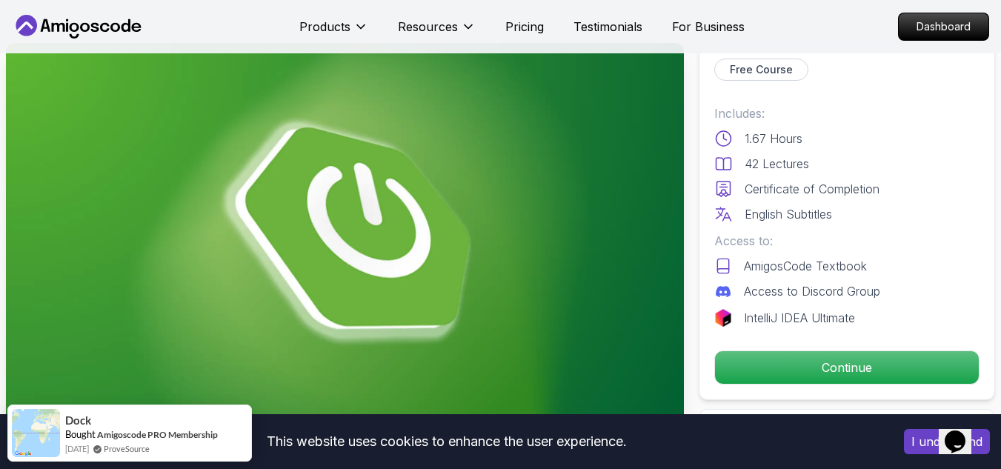
scroll to position [91, 0]
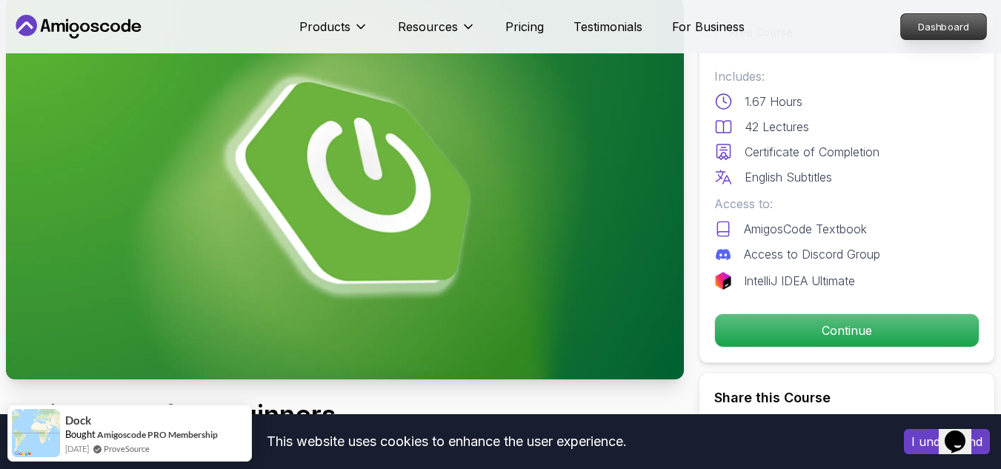
click at [944, 25] on p "Dashboard" at bounding box center [943, 26] width 85 height 25
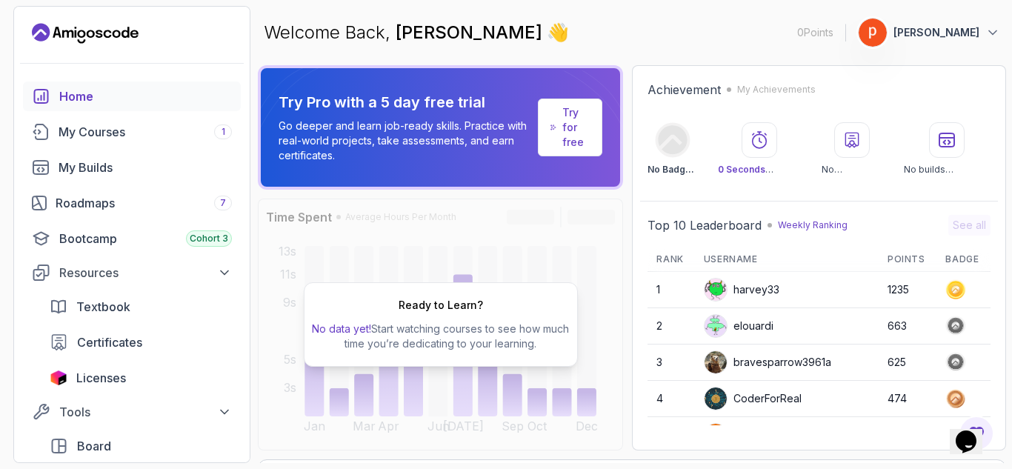
click at [575, 256] on div "Ready to Learn? No data yet! Start watching courses to see how much time you’re…" at bounding box center [440, 325] width 365 height 252
click at [504, 259] on div "Ready to Learn? No data yet! Start watching courses to see how much time you’re…" at bounding box center [440, 325] width 365 height 252
click at [167, 131] on div "My Courses 1" at bounding box center [145, 132] width 173 height 18
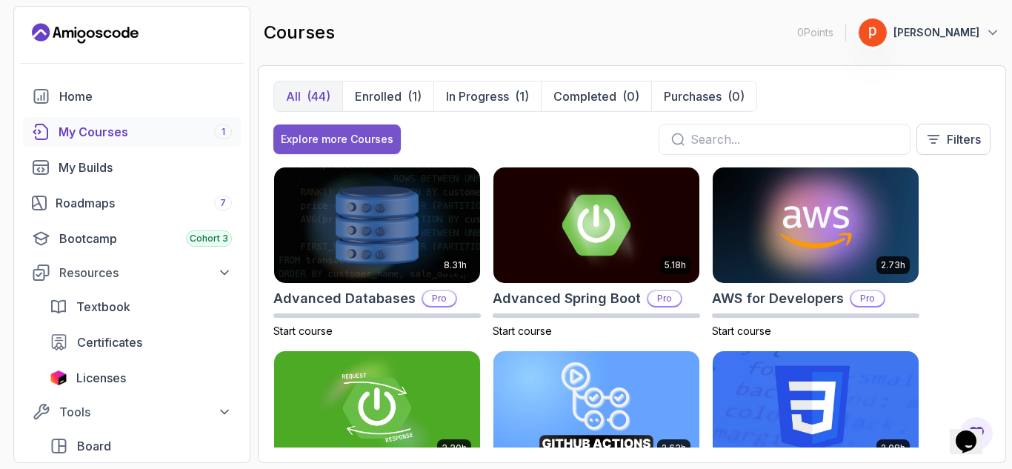
click at [341, 136] on div "Explore more Courses" at bounding box center [337, 139] width 113 height 15
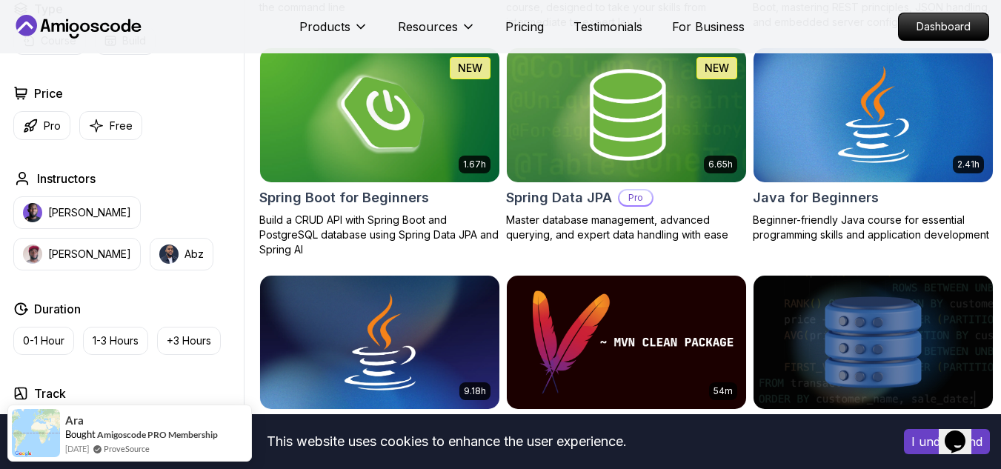
scroll to position [657, 0]
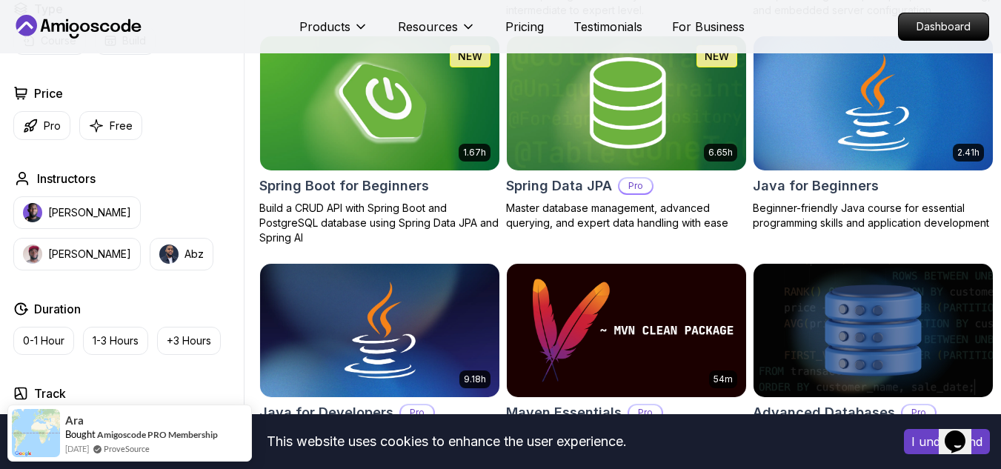
click at [381, 124] on img at bounding box center [379, 103] width 251 height 141
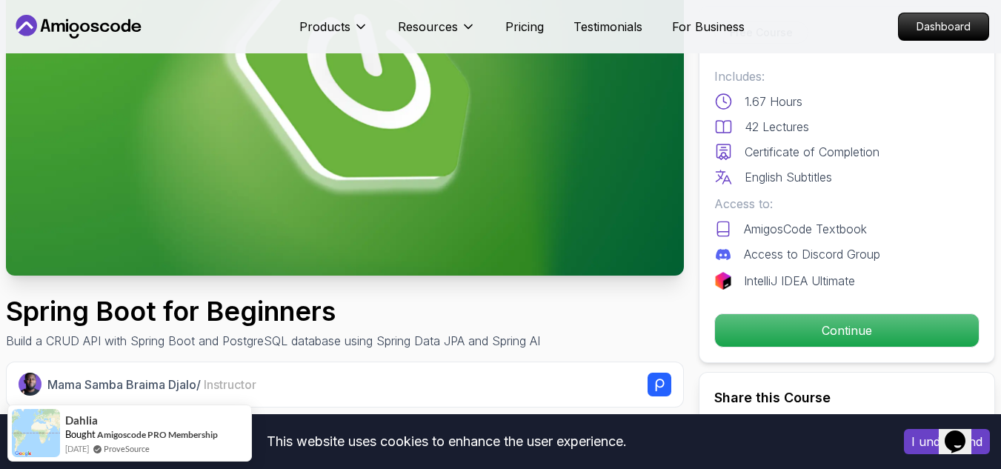
scroll to position [183, 0]
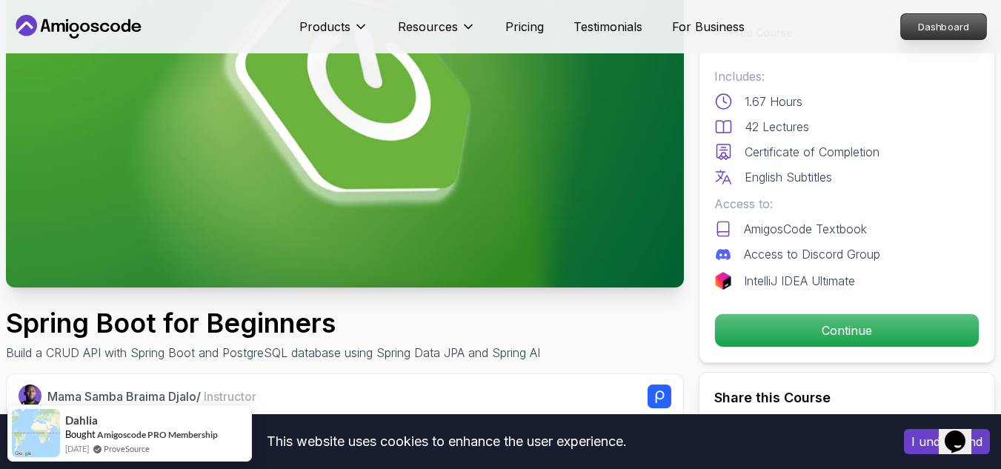
click at [950, 29] on p "Dashboard" at bounding box center [943, 26] width 85 height 25
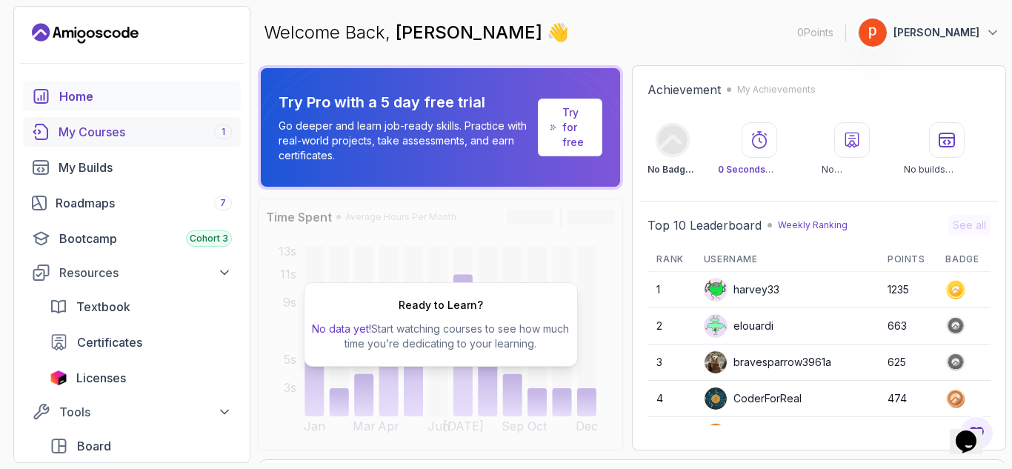
click at [147, 129] on div "My Courses 1" at bounding box center [145, 132] width 173 height 18
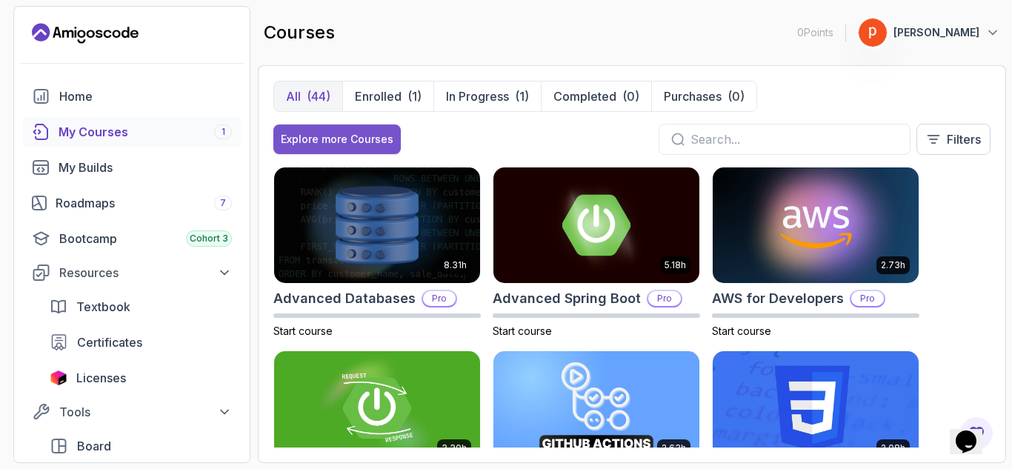
click at [343, 131] on button "Explore more Courses" at bounding box center [336, 139] width 127 height 30
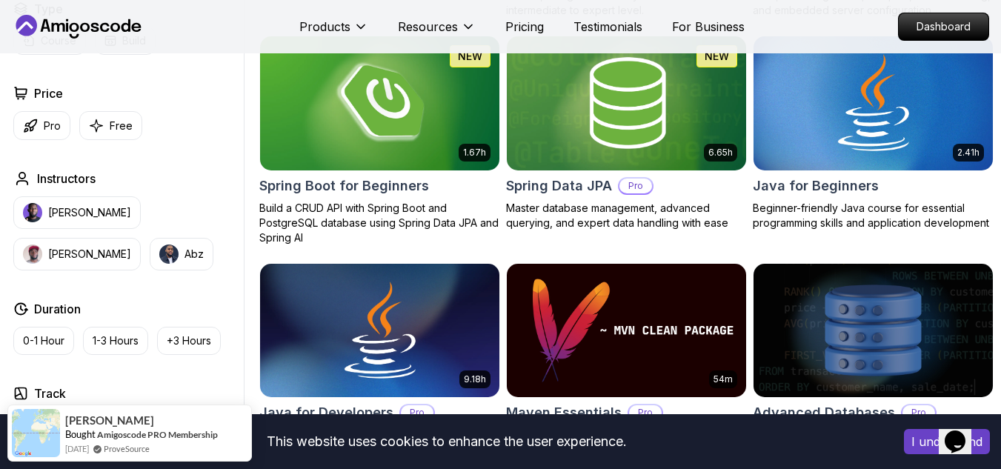
scroll to position [682, 0]
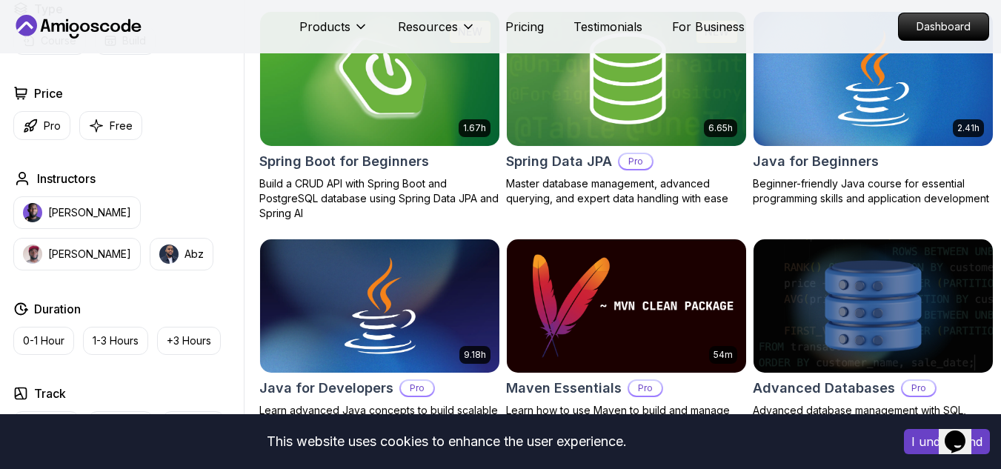
click at [415, 122] on img at bounding box center [379, 78] width 251 height 141
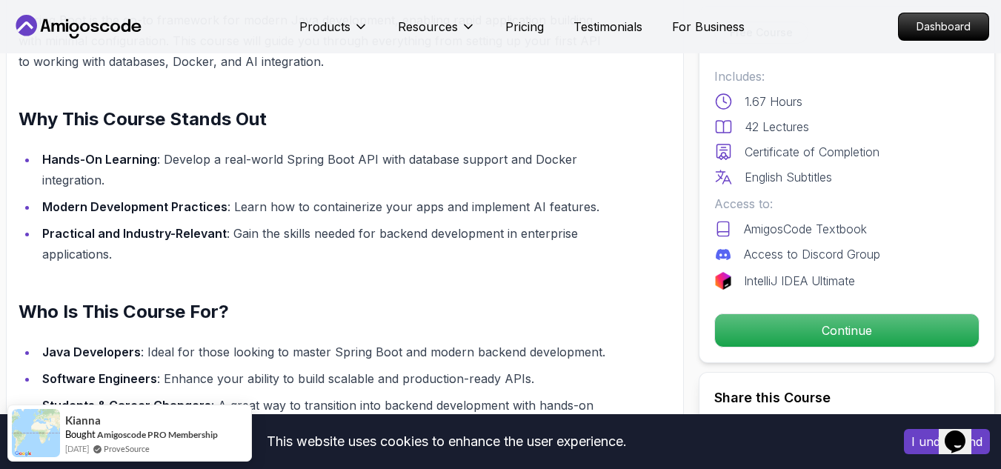
scroll to position [1040, 0]
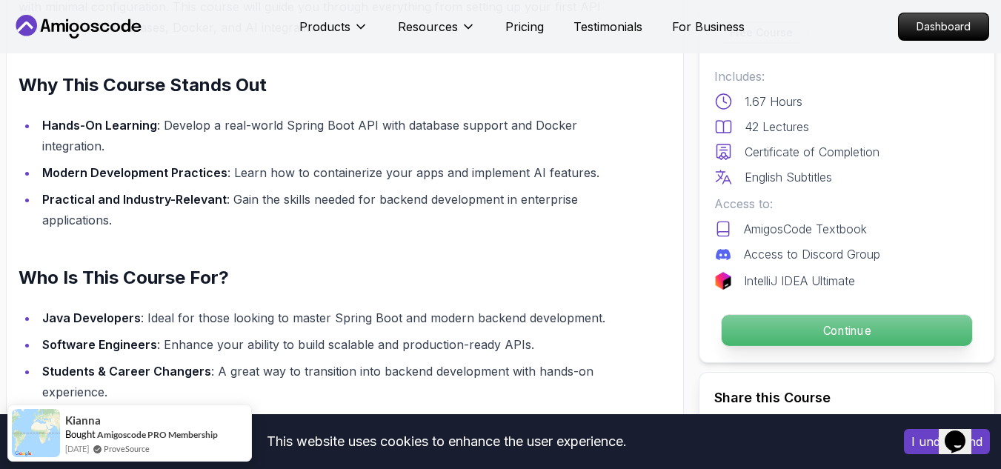
click at [834, 331] on p "Continue" at bounding box center [847, 330] width 250 height 31
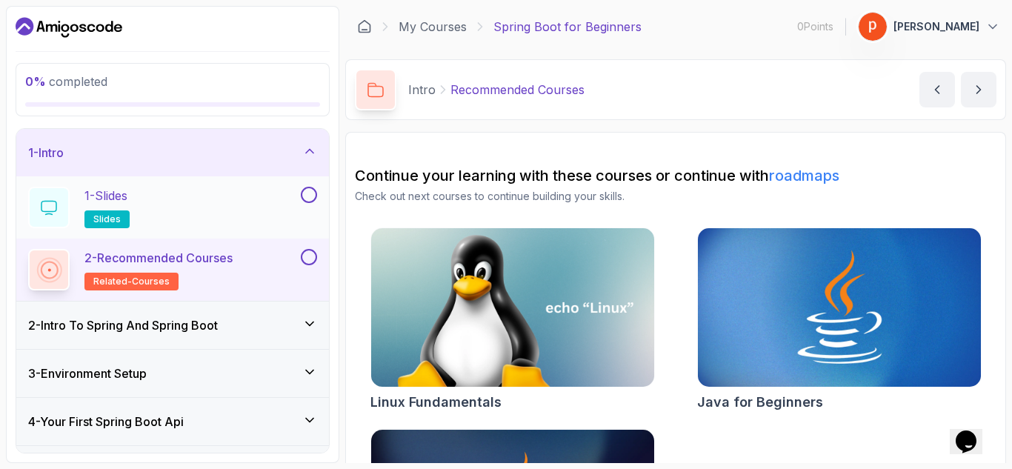
click at [165, 204] on div "1 - Slides slides" at bounding box center [163, 207] width 270 height 41
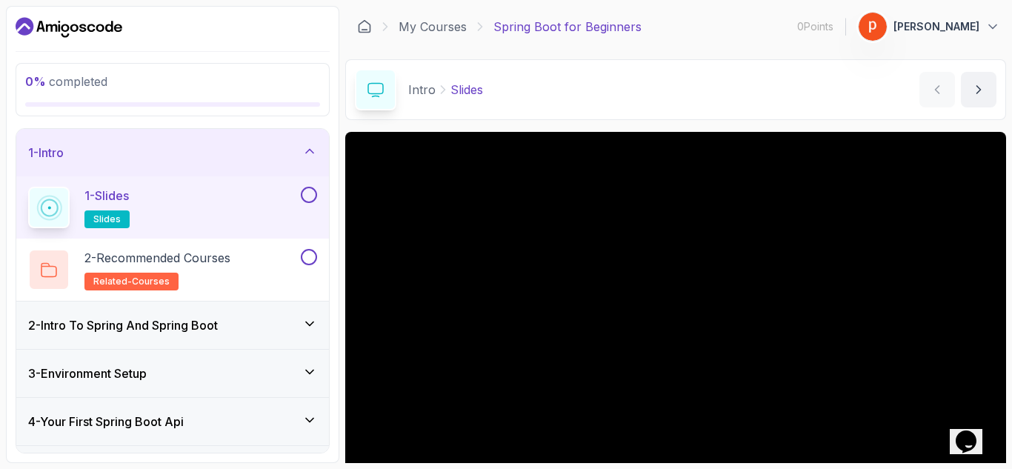
drag, startPoint x: 1011, startPoint y: 266, endPoint x: 1011, endPoint y: 342, distance: 76.3
click at [1000, 342] on section "0 % completed 1 - Intro 1 - Slides slides 2 - Recommended Courses related-cours…" at bounding box center [506, 234] width 1012 height 469
click at [984, 90] on icon "next content" at bounding box center [978, 89] width 15 height 15
